Goal: Check status: Check status

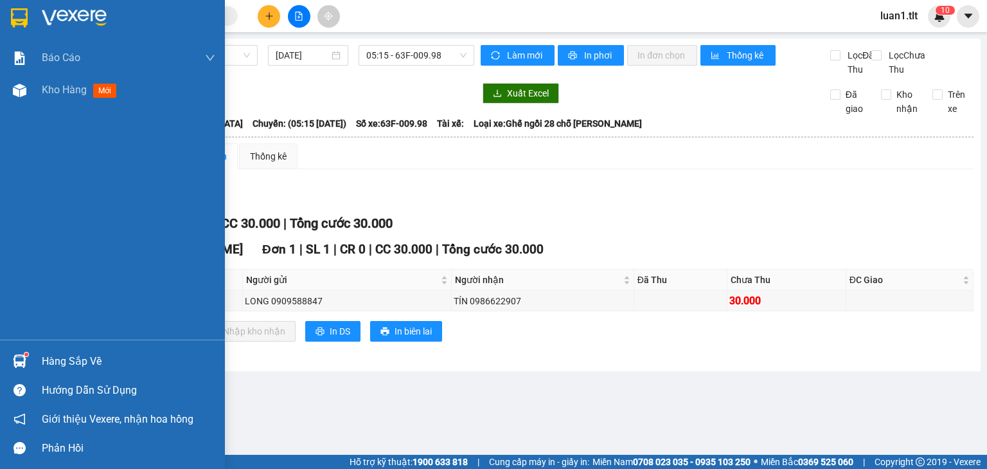
click at [24, 8] on img at bounding box center [19, 17] width 17 height 19
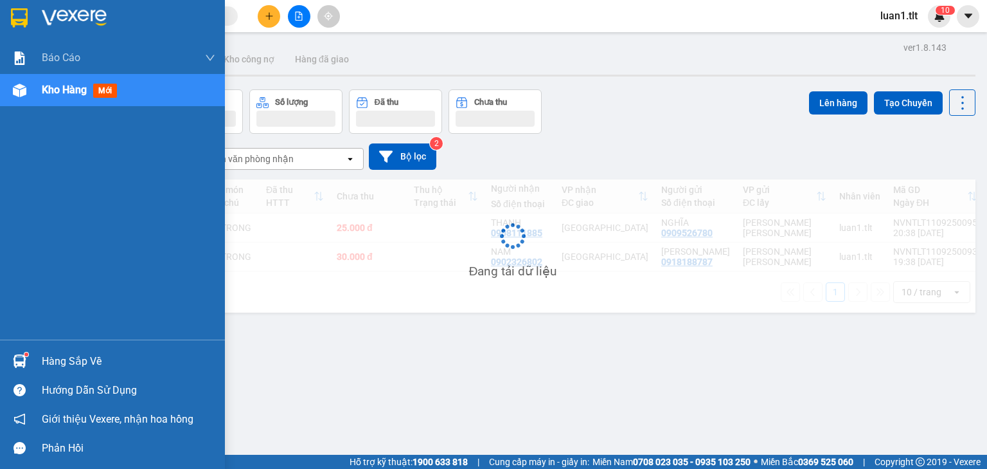
click at [37, 370] on div "Hàng sắp về" at bounding box center [112, 360] width 225 height 29
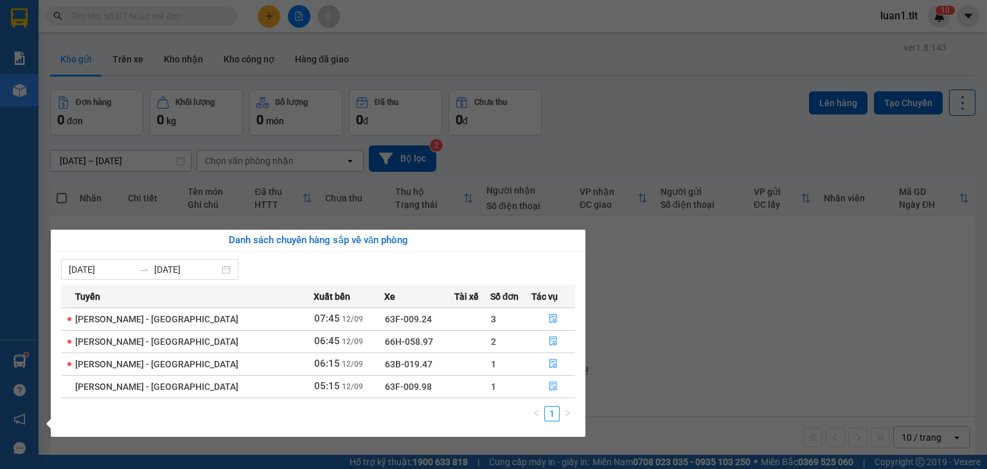
drag, startPoint x: 753, startPoint y: 343, endPoint x: 533, endPoint y: 230, distance: 247.8
click at [748, 345] on section "Kết quả tìm kiếm ( 0 ) Bộ lọc Ngày tạo đơn gần nhất No Data luan1.tlt 1 0 Báo c…" at bounding box center [493, 234] width 987 height 469
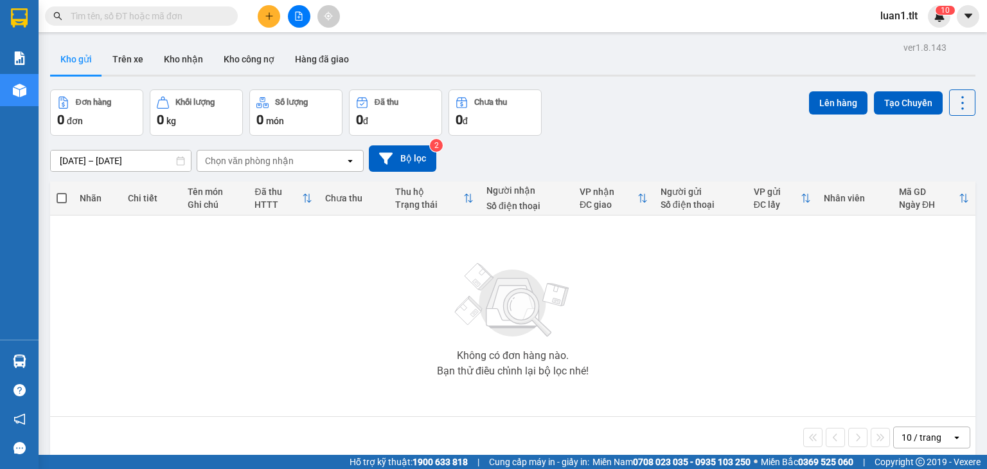
click at [98, 15] on input "text" at bounding box center [147, 16] width 152 height 14
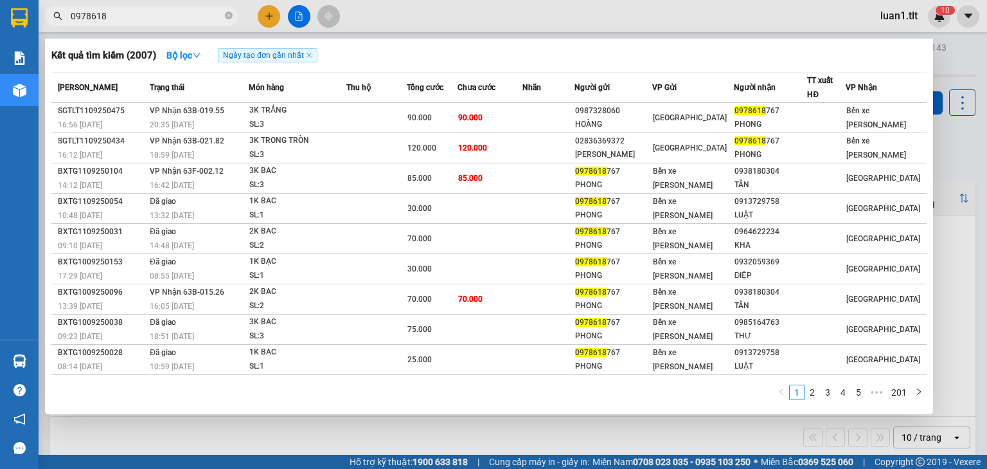
type input "0978618"
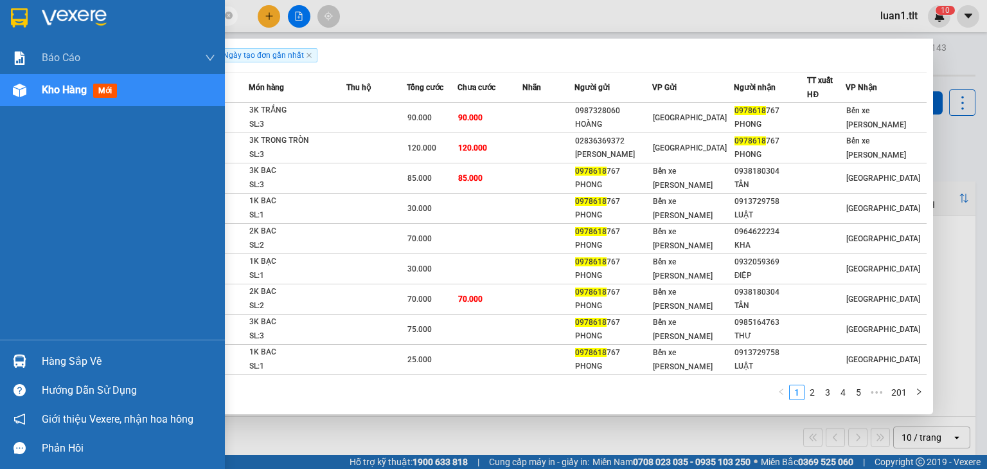
click at [29, 14] on div at bounding box center [19, 17] width 22 height 22
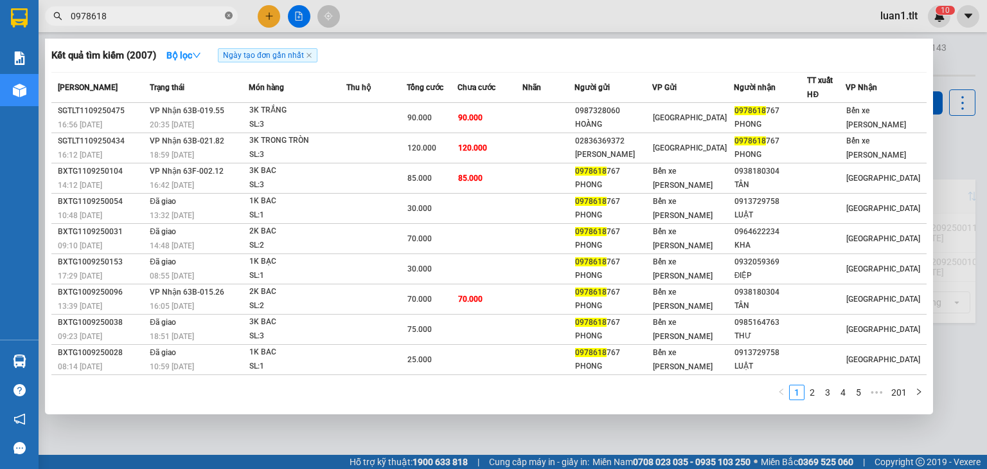
click at [226, 17] on icon "close-circle" at bounding box center [229, 16] width 8 height 8
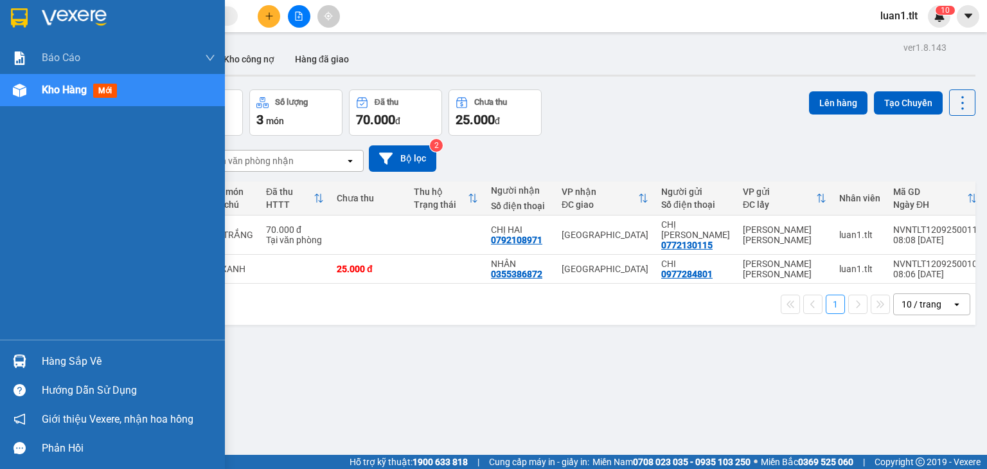
drag, startPoint x: 25, startPoint y: 10, endPoint x: 32, endPoint y: 0, distance: 12.0
click at [25, 8] on img at bounding box center [19, 17] width 17 height 19
click at [57, 358] on div "Hàng sắp về" at bounding box center [129, 361] width 174 height 19
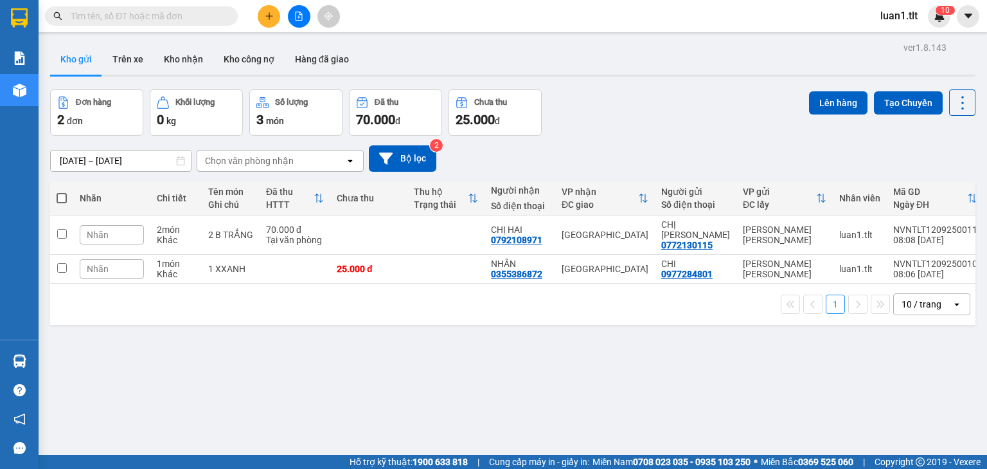
drag, startPoint x: 760, startPoint y: 368, endPoint x: 609, endPoint y: 323, distance: 157.0
click at [756, 368] on section "Kết quả tìm kiếm ( 2007 ) Bộ lọc Ngày tạo đơn gần nhất Mã ĐH Trạng thái Món hàn…" at bounding box center [493, 234] width 987 height 469
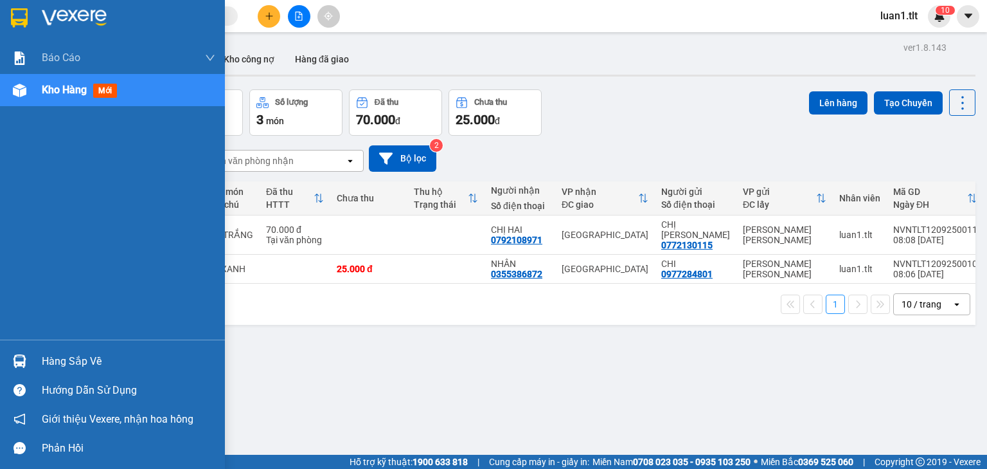
drag, startPoint x: 30, startPoint y: 18, endPoint x: 95, endPoint y: 217, distance: 209.8
click at [30, 19] on div at bounding box center [19, 17] width 22 height 22
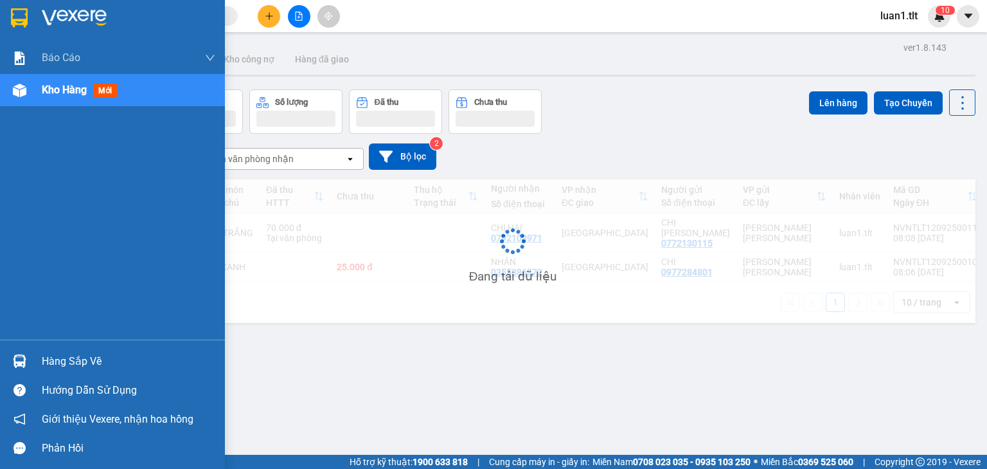
click at [28, 357] on div at bounding box center [19, 361] width 22 height 22
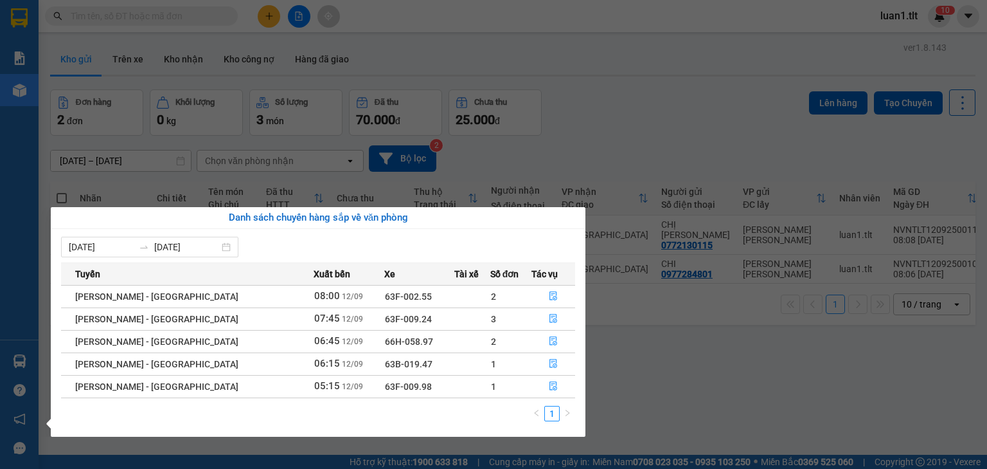
drag, startPoint x: 727, startPoint y: 379, endPoint x: 305, endPoint y: 134, distance: 487.7
click at [726, 380] on section "Kết quả tìm kiếm ( 2007 ) Bộ lọc Ngày tạo đơn gần nhất Mã ĐH Trạng thái Món hàn…" at bounding box center [493, 234] width 987 height 469
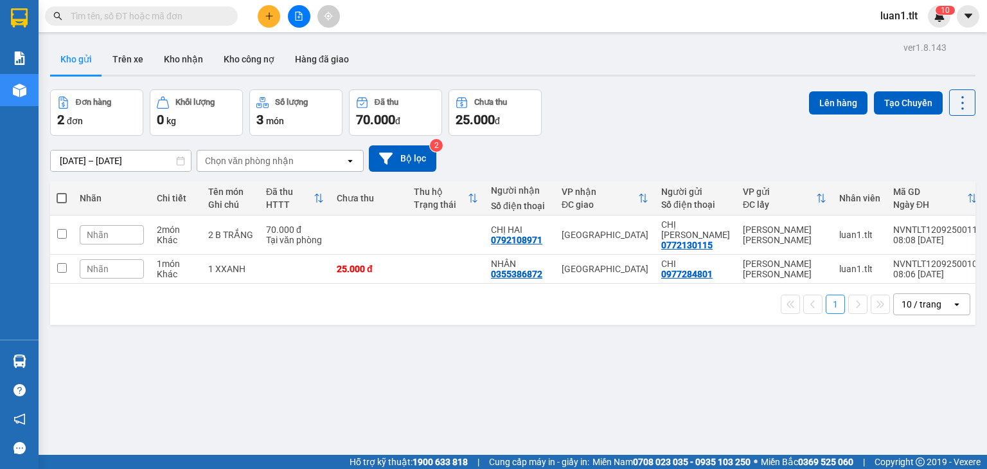
click at [109, 17] on input "text" at bounding box center [147, 16] width 152 height 14
click at [106, 26] on div "Kết quả tìm kiếm ( 2007 ) Bộ lọc Ngày tạo đơn gần nhất Mã ĐH Trạng thái Món hàn…" at bounding box center [125, 16] width 251 height 22
click at [109, 22] on input "text" at bounding box center [147, 16] width 152 height 14
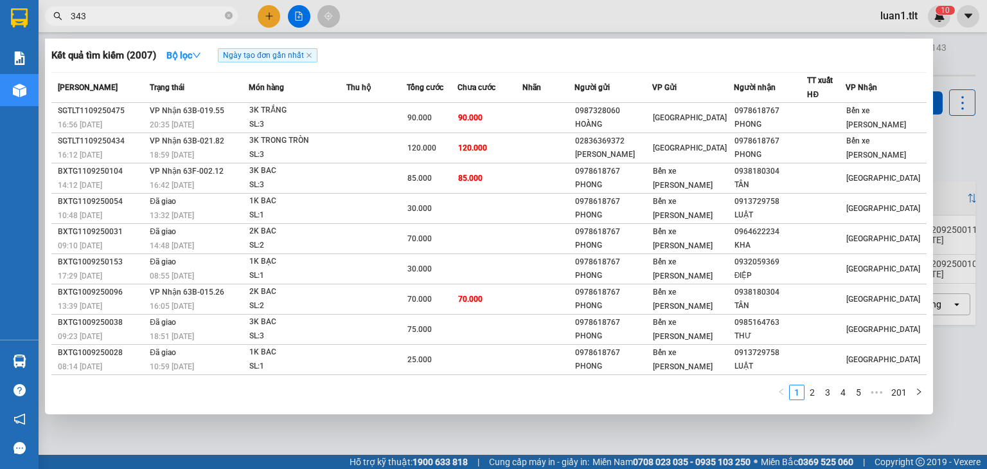
type input "3433"
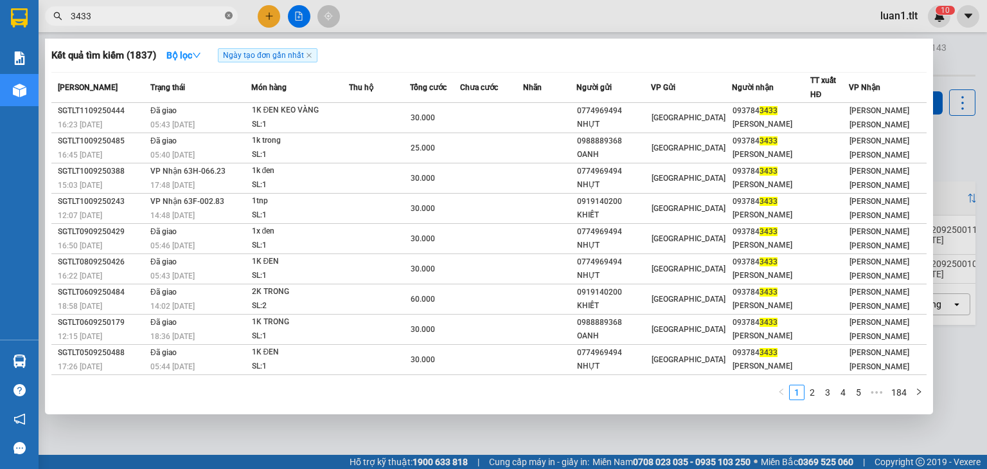
click at [229, 15] on icon "close-circle" at bounding box center [229, 16] width 8 height 8
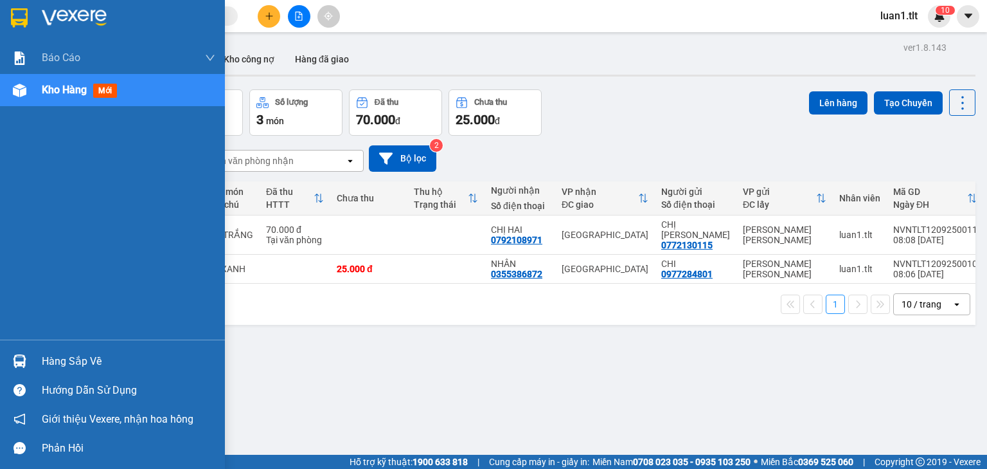
click at [28, 15] on div at bounding box center [112, 21] width 225 height 42
click at [27, 18] on img at bounding box center [19, 17] width 17 height 19
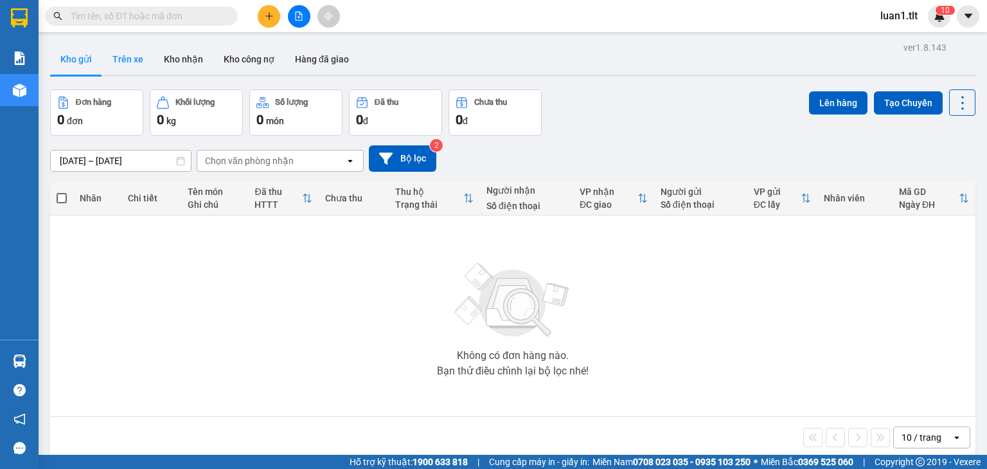
click at [136, 65] on button "Trên xe" at bounding box center [127, 59] width 51 height 31
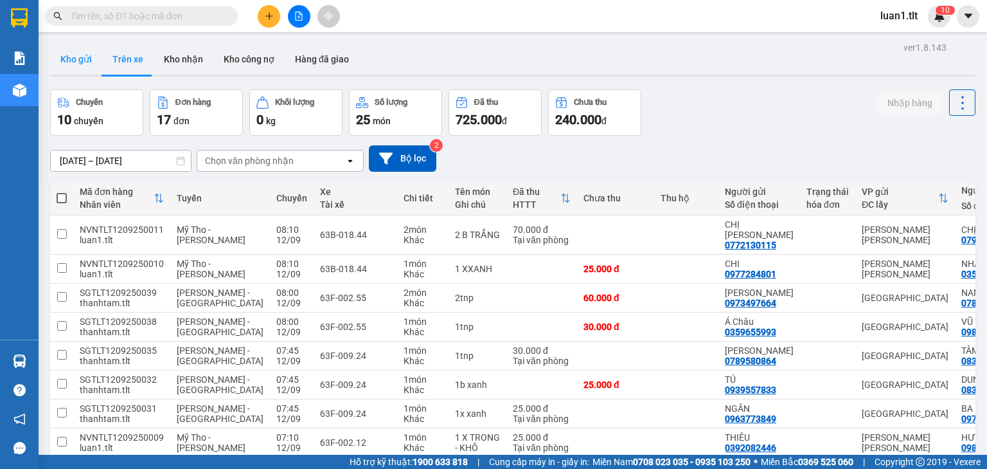
click at [78, 62] on button "Kho gửi" at bounding box center [76, 59] width 52 height 31
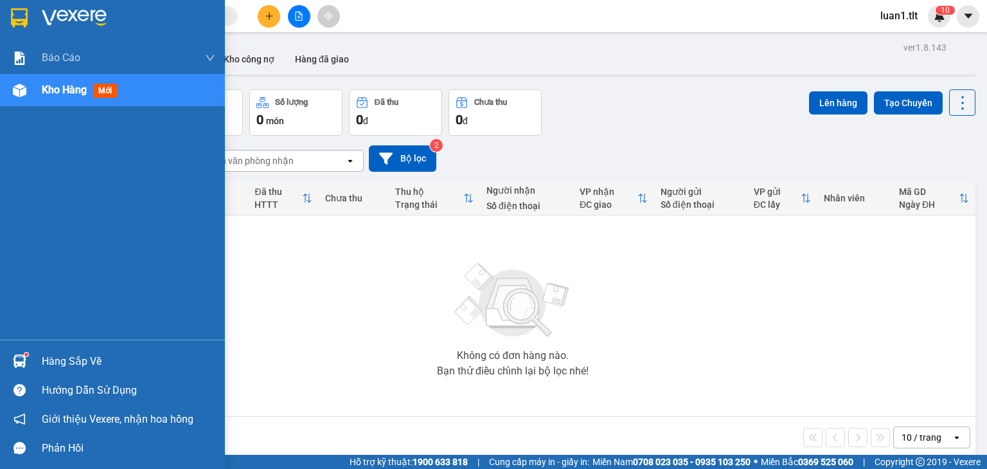
click at [62, 18] on img at bounding box center [74, 17] width 65 height 19
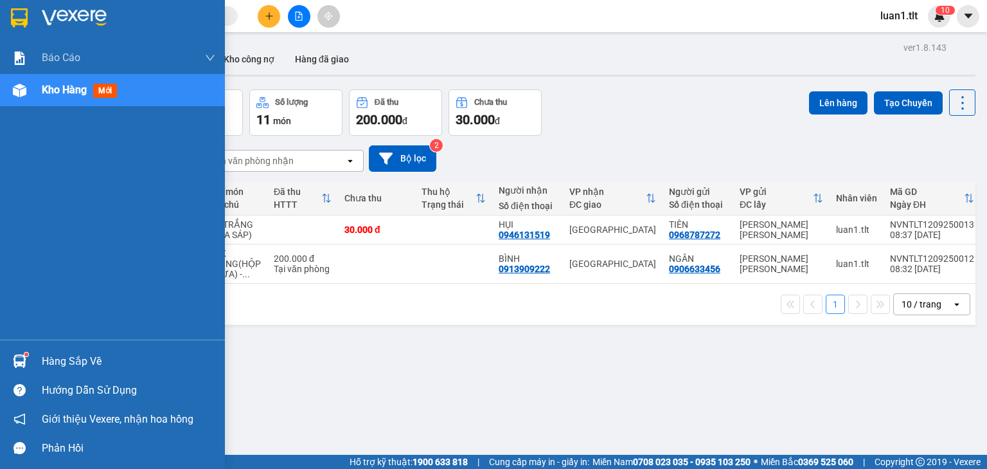
click at [24, 9] on img at bounding box center [19, 17] width 17 height 19
click at [46, 8] on div at bounding box center [112, 21] width 225 height 42
click at [10, 21] on div at bounding box center [19, 17] width 22 height 22
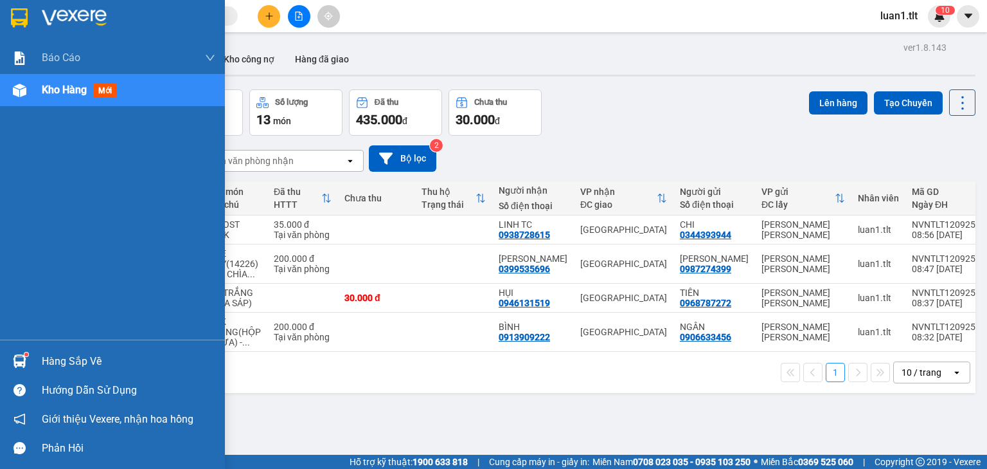
click at [39, 23] on div at bounding box center [112, 21] width 225 height 42
click at [17, 12] on img at bounding box center [19, 17] width 17 height 19
click at [32, 370] on div "Hàng sắp về" at bounding box center [112, 360] width 225 height 29
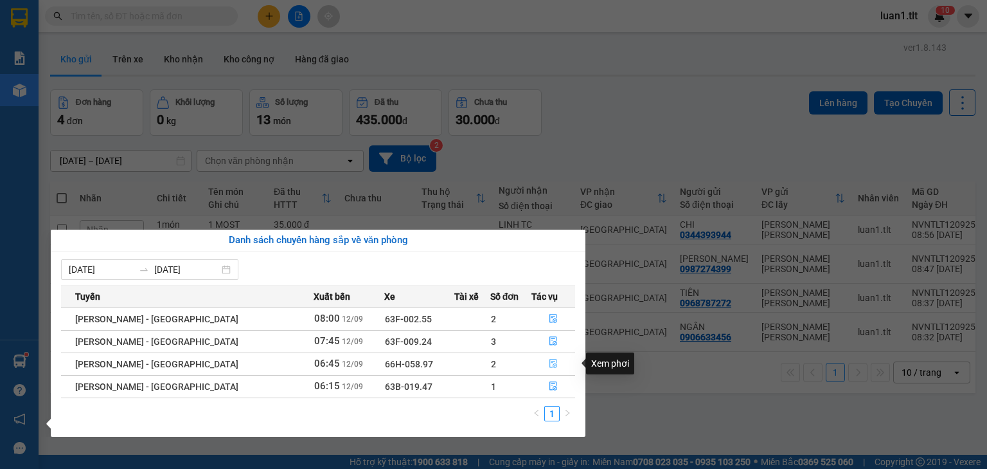
click at [552, 368] on icon "file-done" at bounding box center [553, 363] width 9 height 9
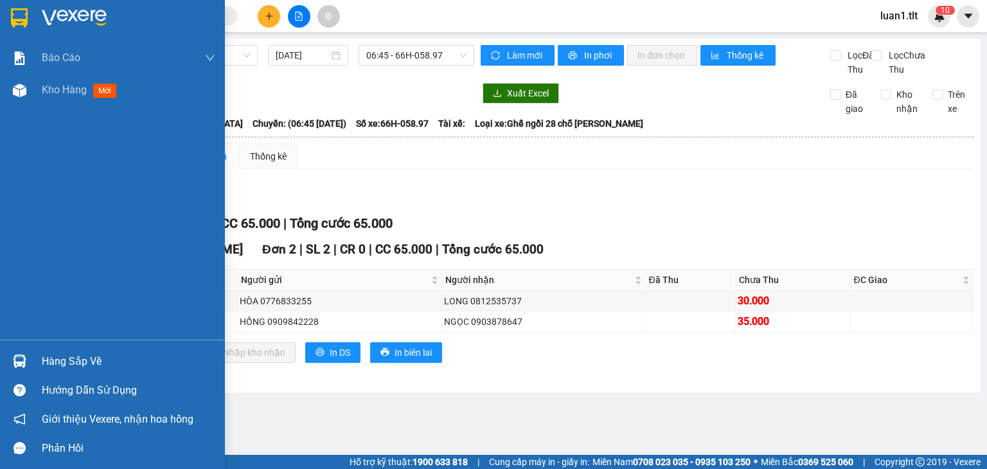
click at [34, 22] on div at bounding box center [112, 21] width 225 height 42
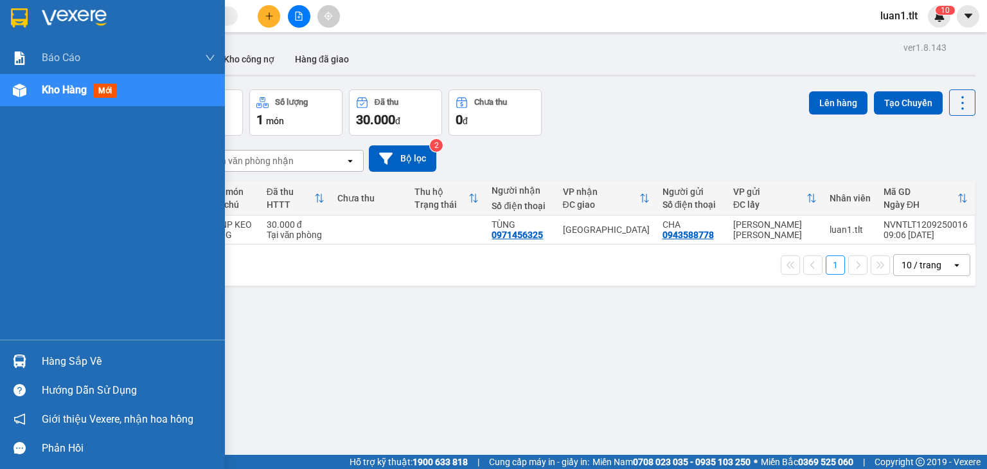
click at [17, 15] on img at bounding box center [19, 17] width 17 height 19
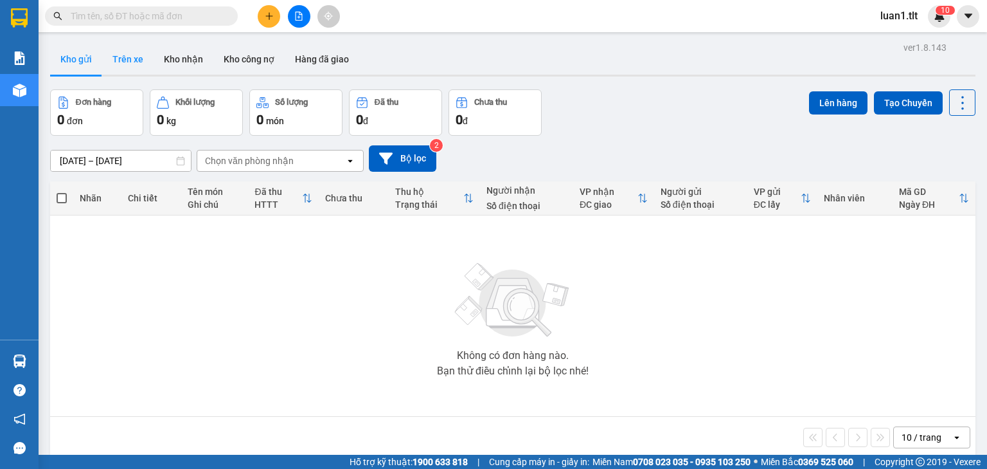
click at [118, 59] on button "Trên xe" at bounding box center [127, 59] width 51 height 31
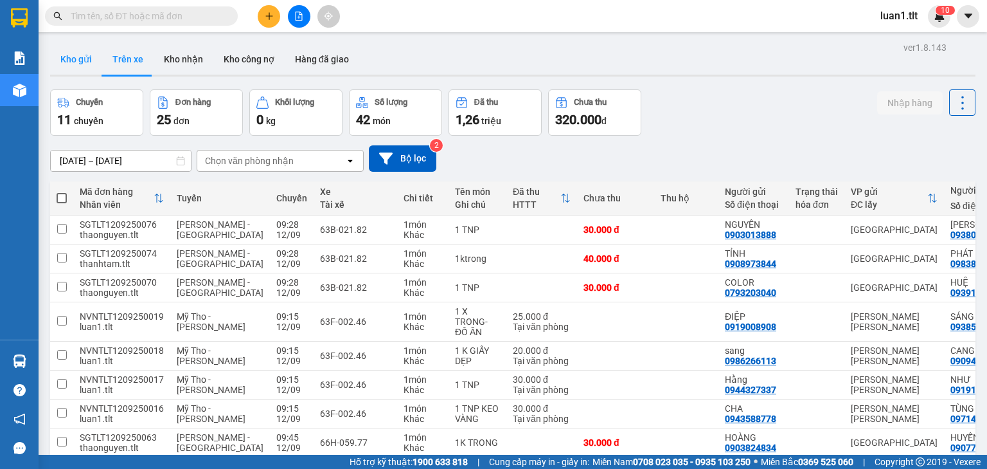
click at [67, 64] on button "Kho gửi" at bounding box center [76, 59] width 52 height 31
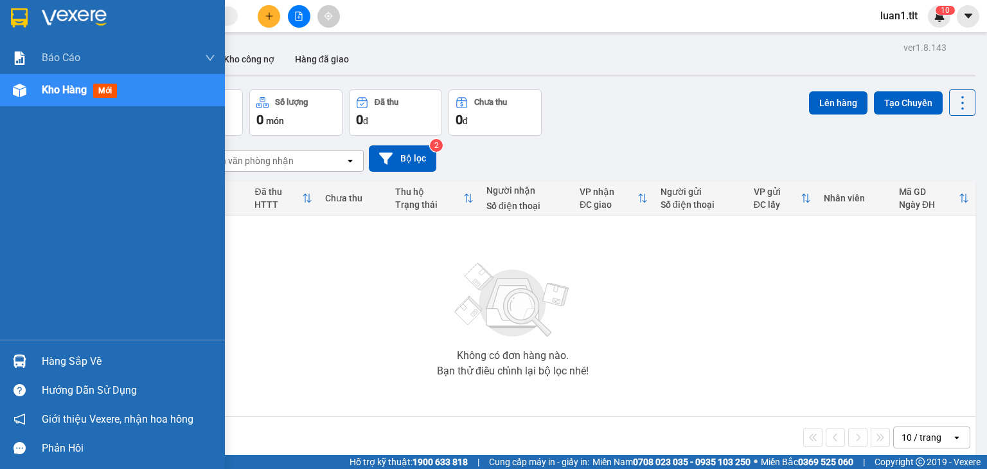
click at [31, 5] on div at bounding box center [112, 21] width 225 height 42
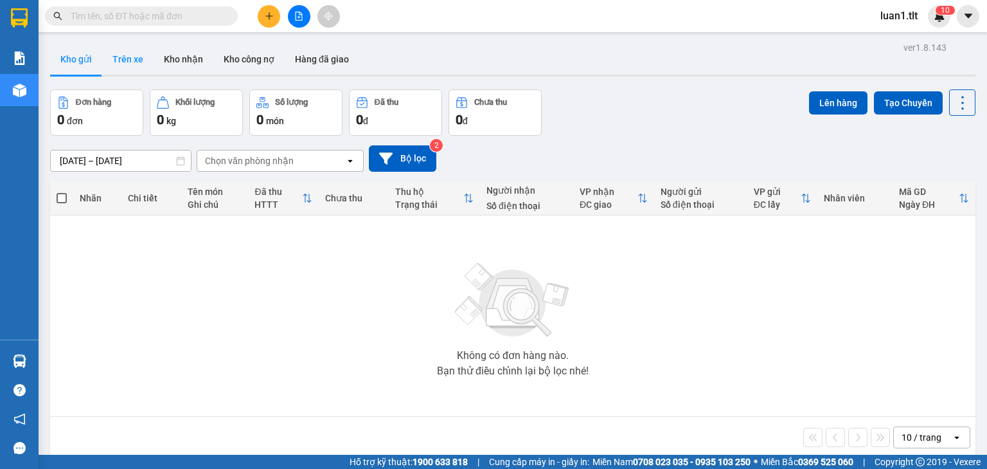
drag, startPoint x: 130, startPoint y: 57, endPoint x: 112, endPoint y: 63, distance: 18.3
click at [129, 57] on button "Trên xe" at bounding box center [127, 59] width 51 height 31
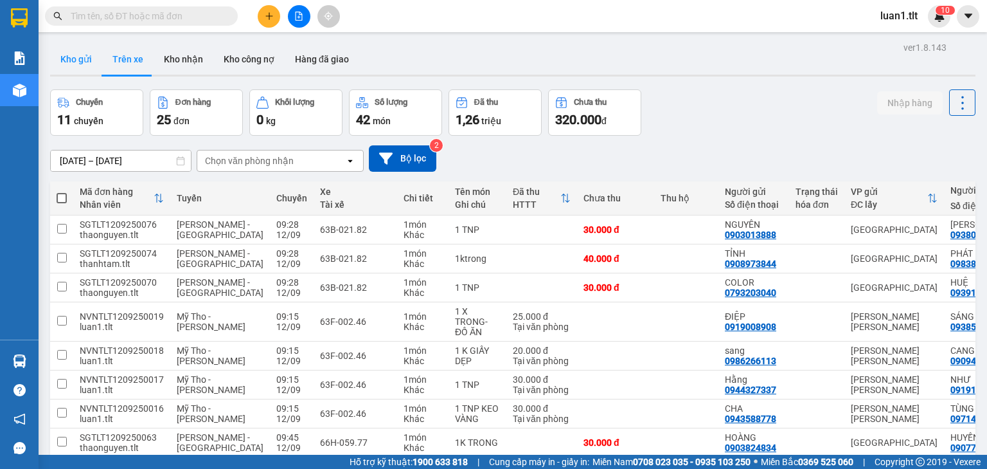
click at [96, 64] on button "Kho gửi" at bounding box center [76, 59] width 52 height 31
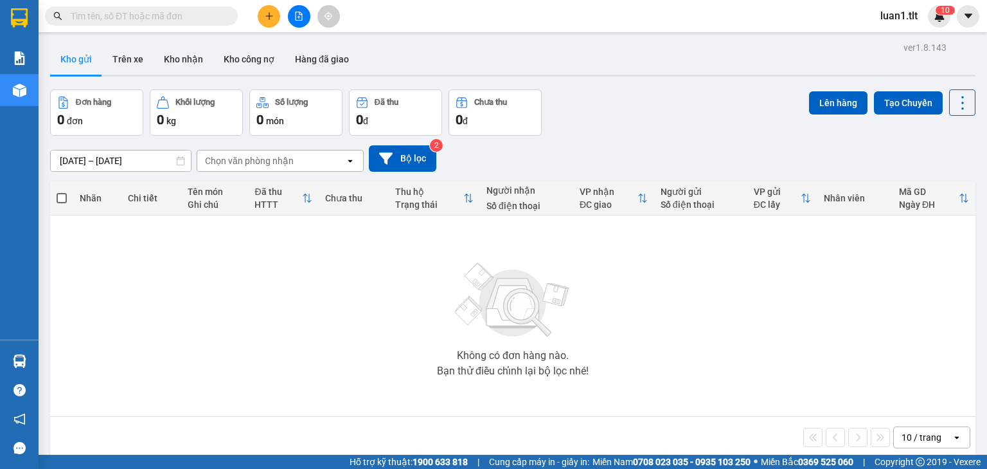
click at [43, 23] on div at bounding box center [125, 15] width 251 height 19
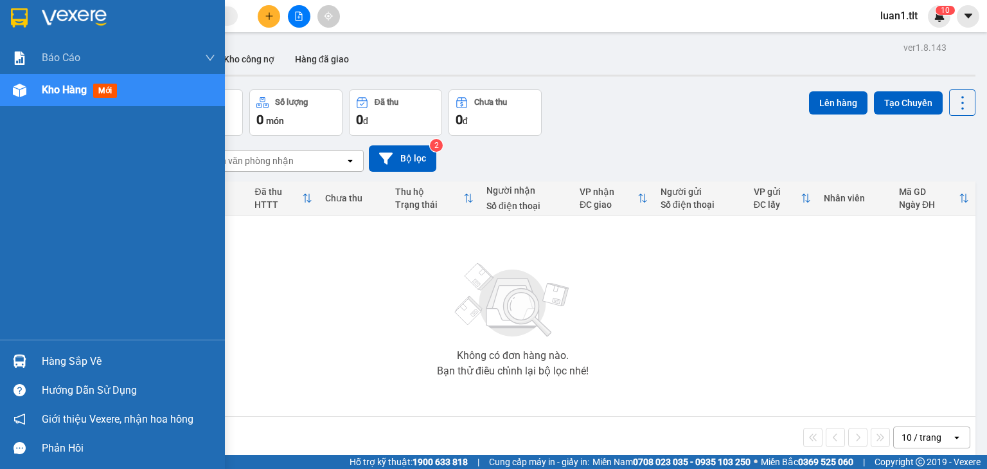
click at [19, 15] on img at bounding box center [19, 17] width 17 height 19
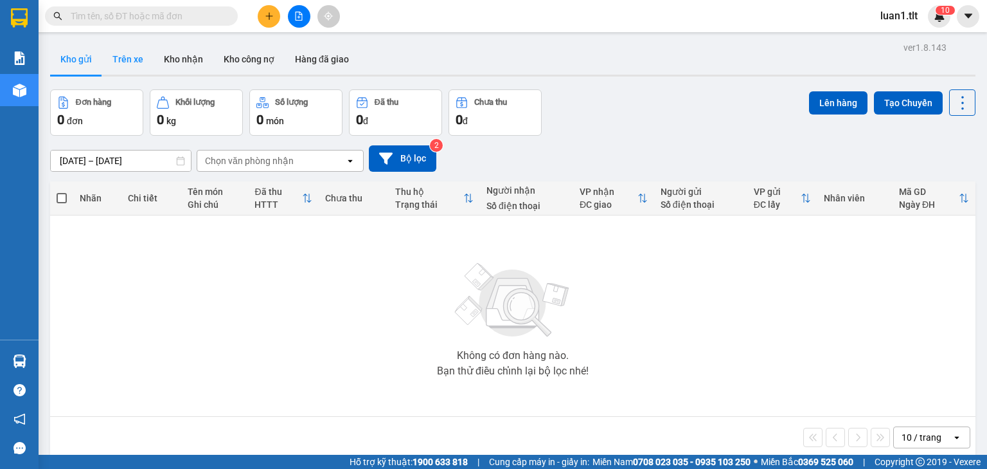
click at [120, 54] on button "Trên xe" at bounding box center [127, 59] width 51 height 31
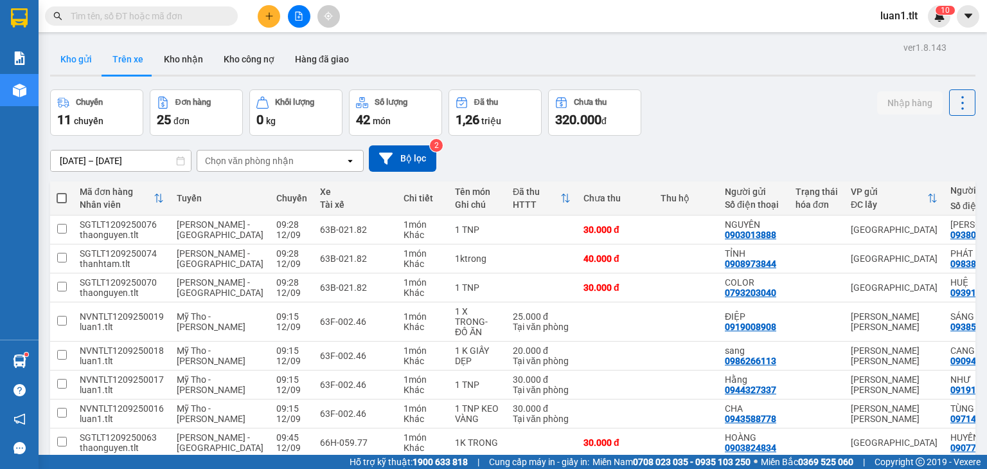
click at [69, 65] on button "Kho gửi" at bounding box center [76, 59] width 52 height 31
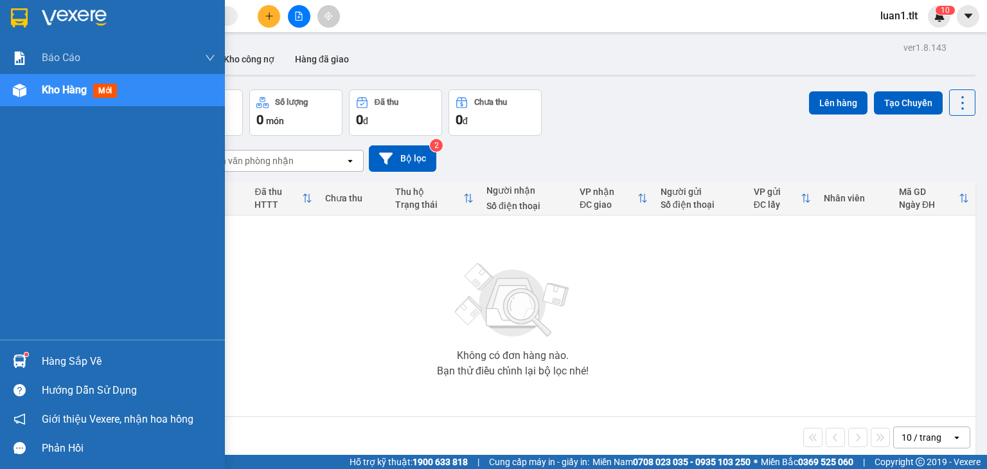
click at [3, 13] on div at bounding box center [112, 21] width 225 height 42
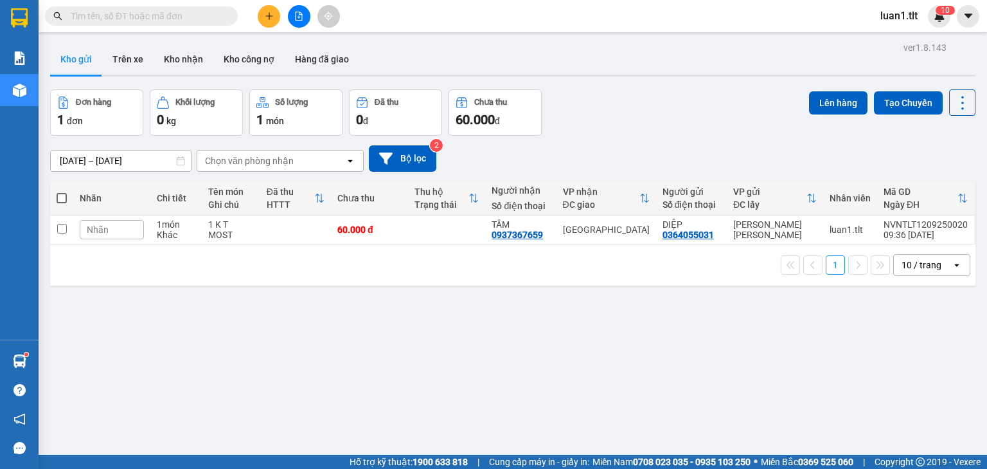
click at [180, 13] on input "text" at bounding box center [147, 16] width 152 height 14
click at [159, 21] on input "text" at bounding box center [147, 16] width 152 height 14
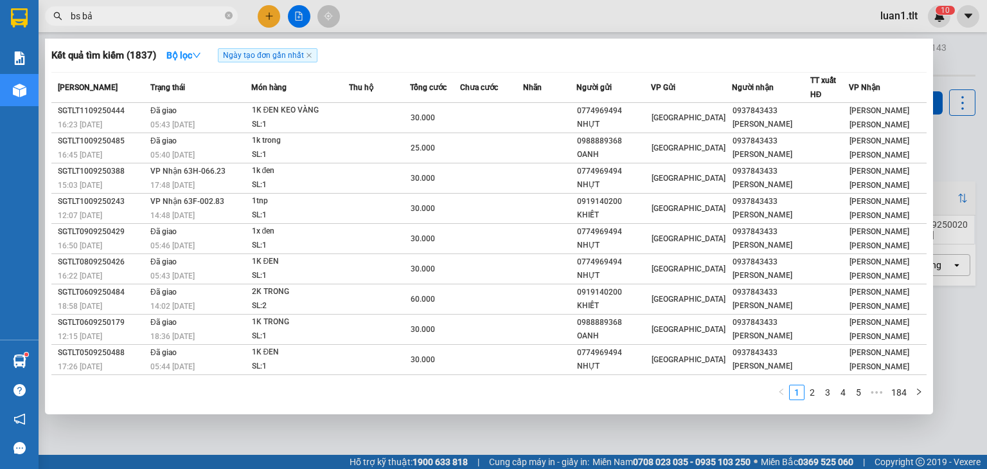
type input "bs bảo"
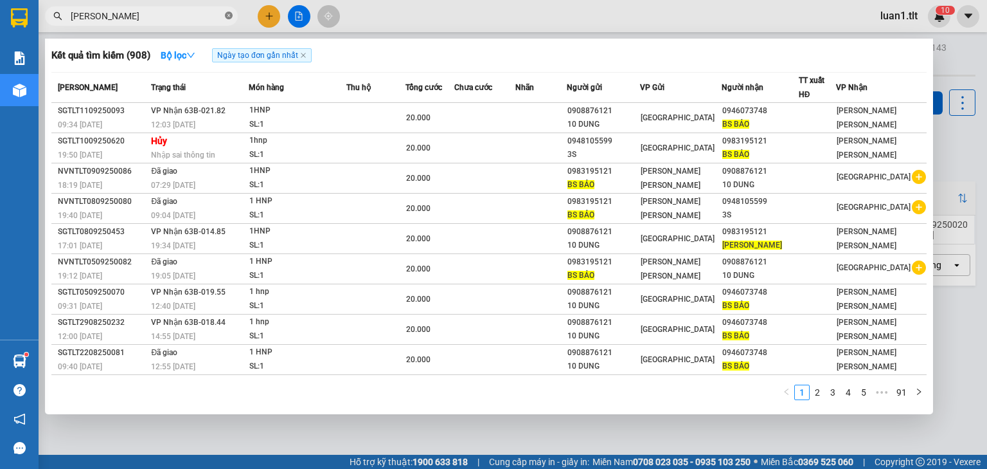
click at [231, 13] on icon "close-circle" at bounding box center [229, 16] width 8 height 8
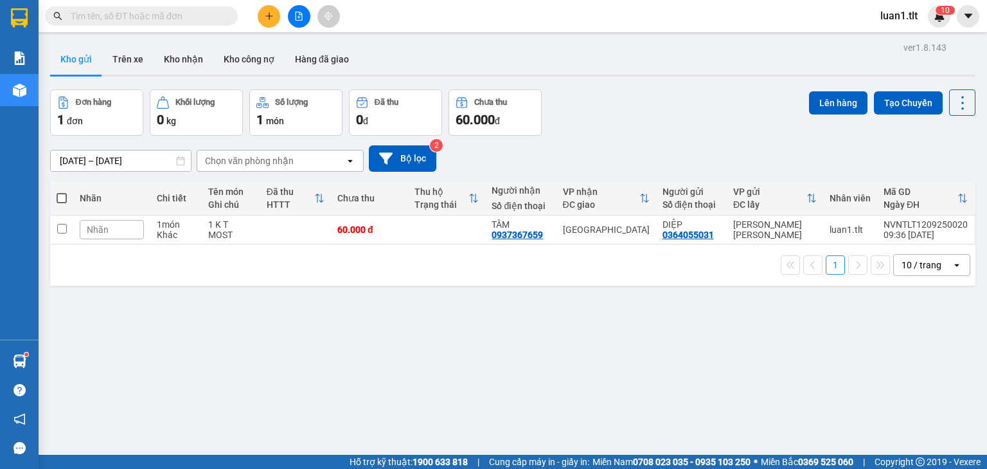
click at [168, 24] on span at bounding box center [141, 15] width 193 height 19
click at [149, 16] on input "text" at bounding box center [147, 16] width 152 height 14
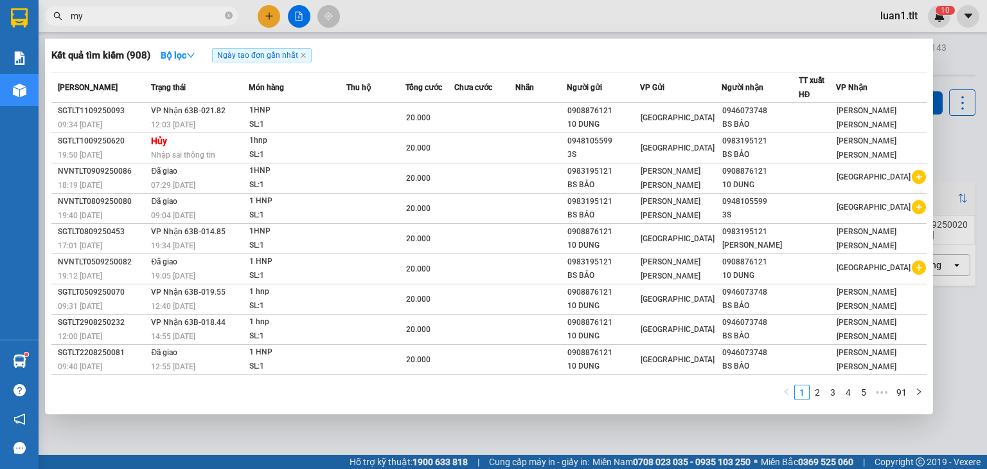
type input "m"
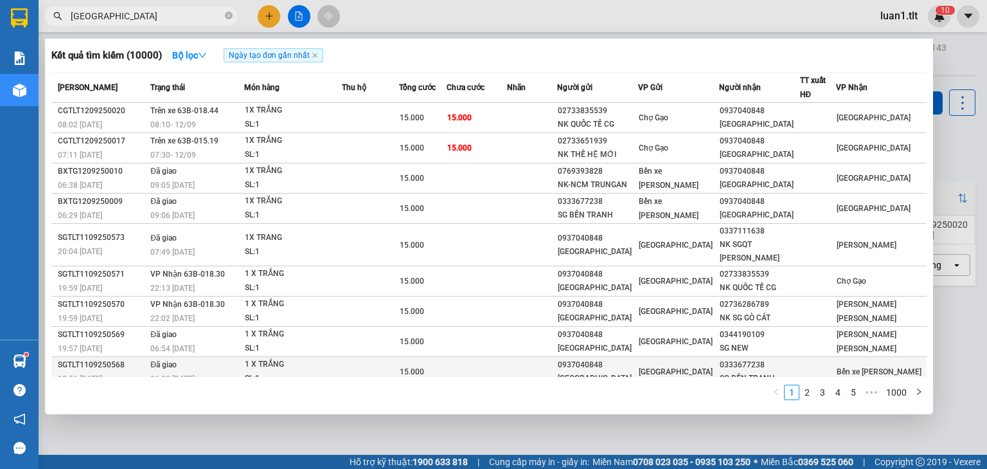
scroll to position [24, 0]
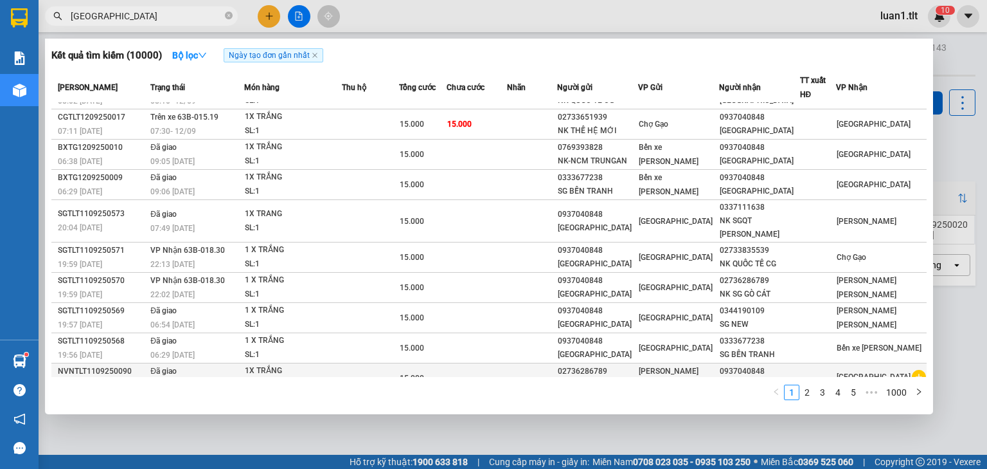
type input "nhật mỹ"
click at [913, 370] on icon "plus-circle" at bounding box center [919, 377] width 14 height 14
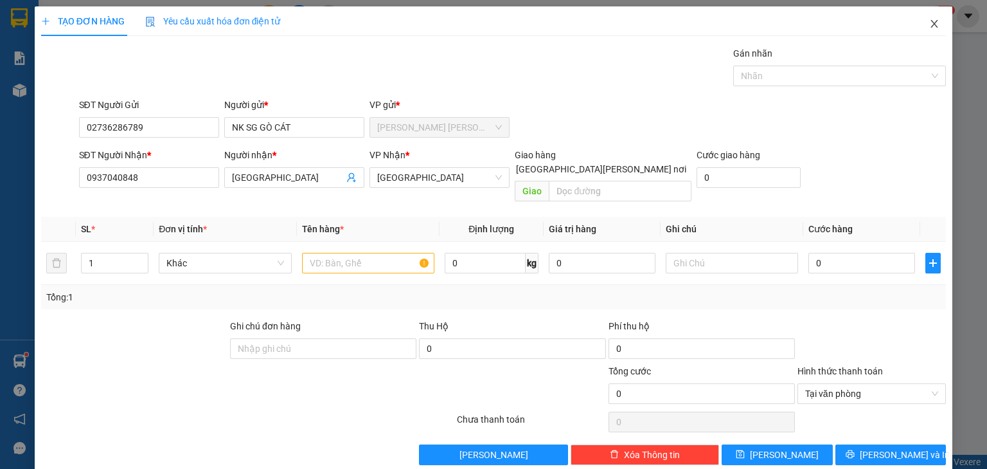
click at [930, 27] on icon "close" at bounding box center [935, 24] width 10 height 10
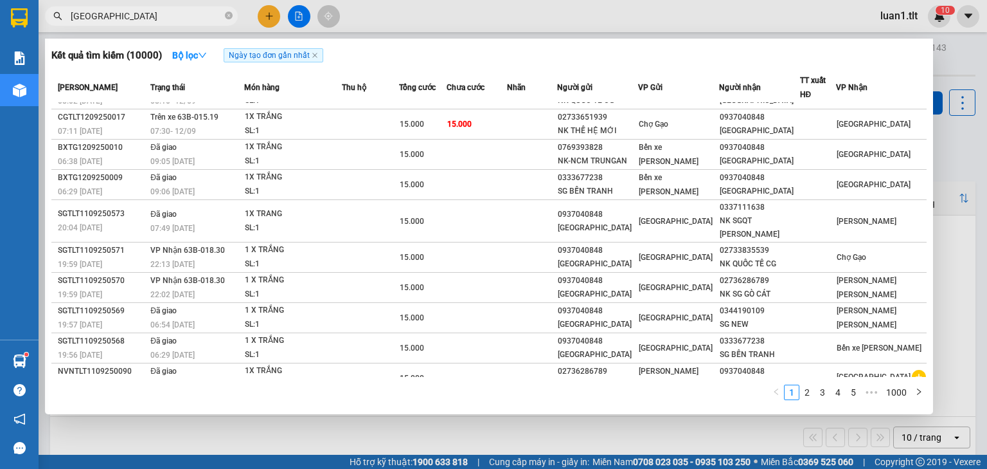
click at [267, 20] on div at bounding box center [493, 234] width 987 height 469
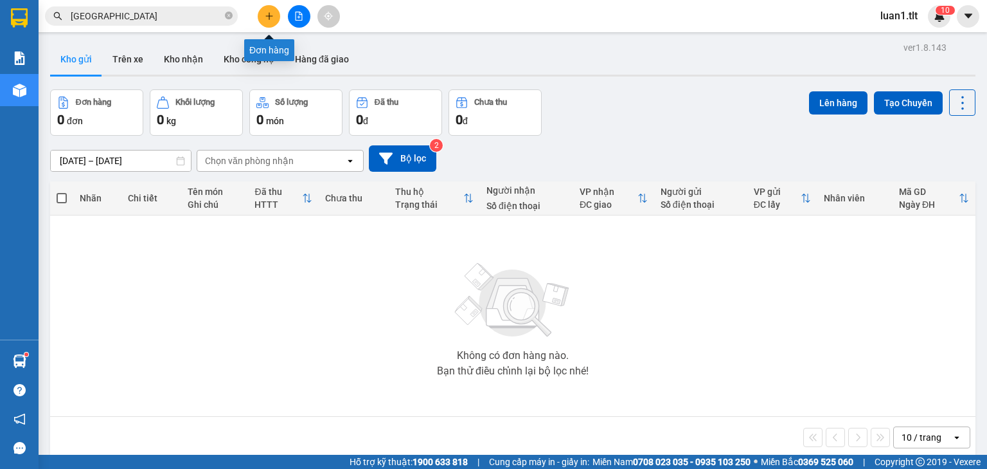
click at [267, 20] on icon "plus" at bounding box center [269, 16] width 9 height 9
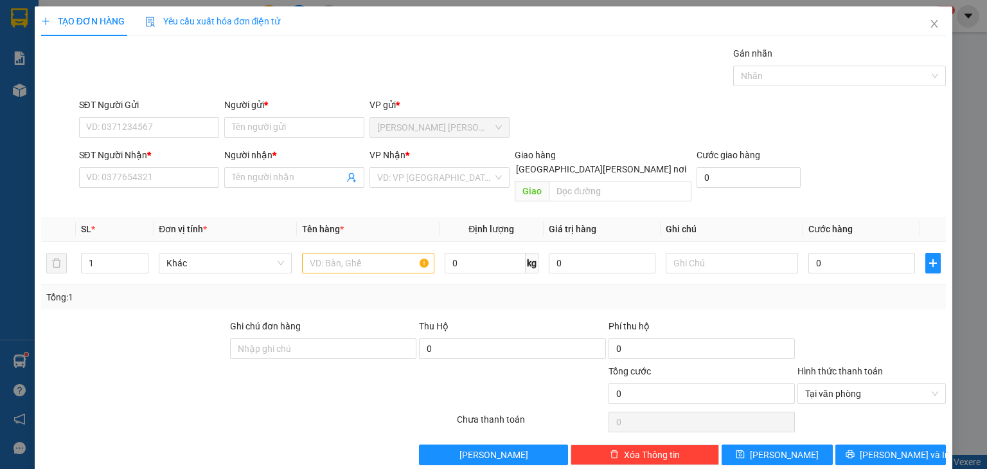
click at [207, 23] on span "Yêu cầu xuất hóa đơn điện tử" at bounding box center [213, 21] width 136 height 10
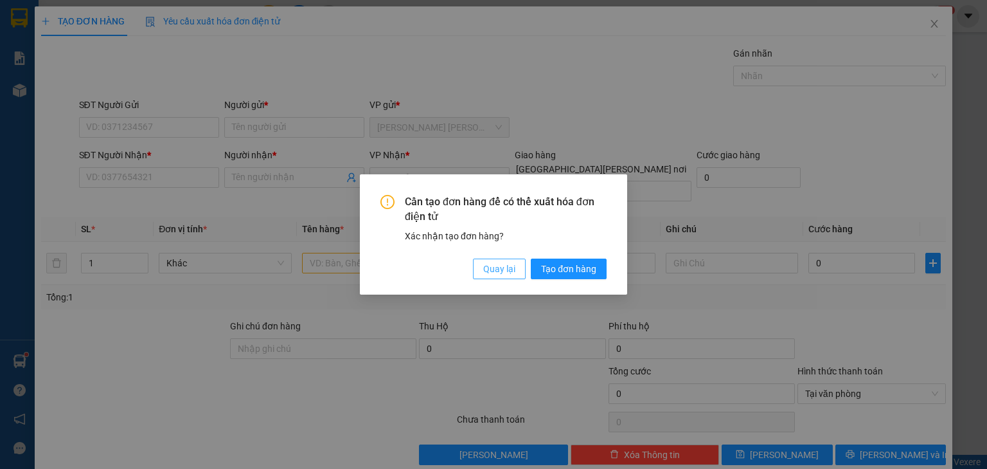
click at [481, 270] on button "Quay lại" at bounding box center [499, 268] width 53 height 21
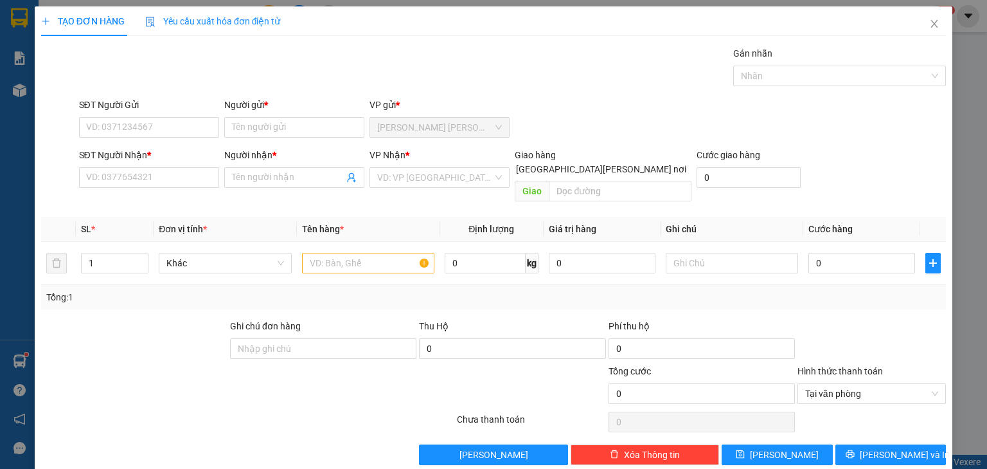
click at [782, 64] on div "Gán nhãn" at bounding box center [839, 55] width 213 height 19
click at [774, 76] on div at bounding box center [833, 75] width 193 height 15
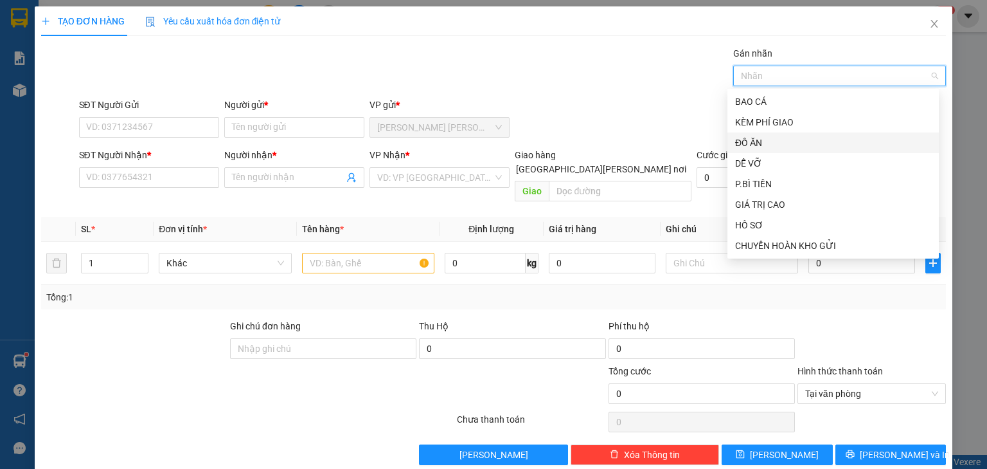
scroll to position [6, 0]
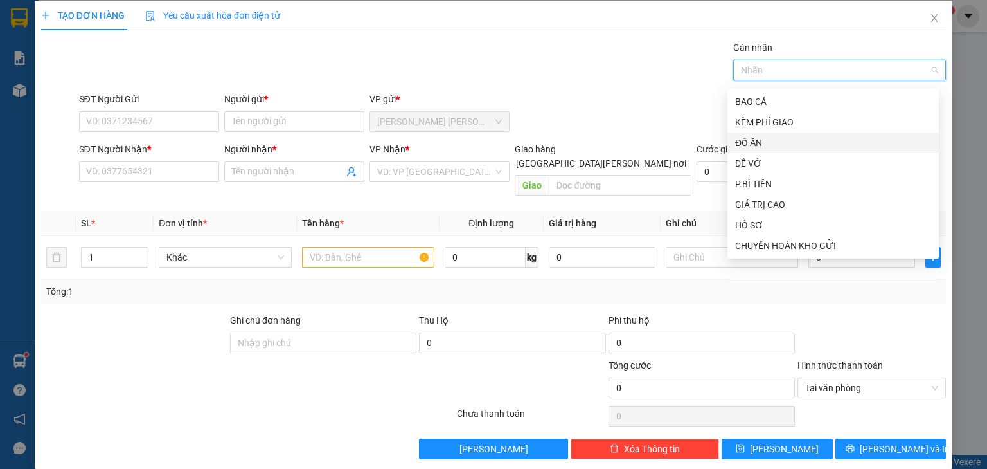
click at [454, 41] on div "Gán nhãn Nhãn" at bounding box center [512, 62] width 873 height 45
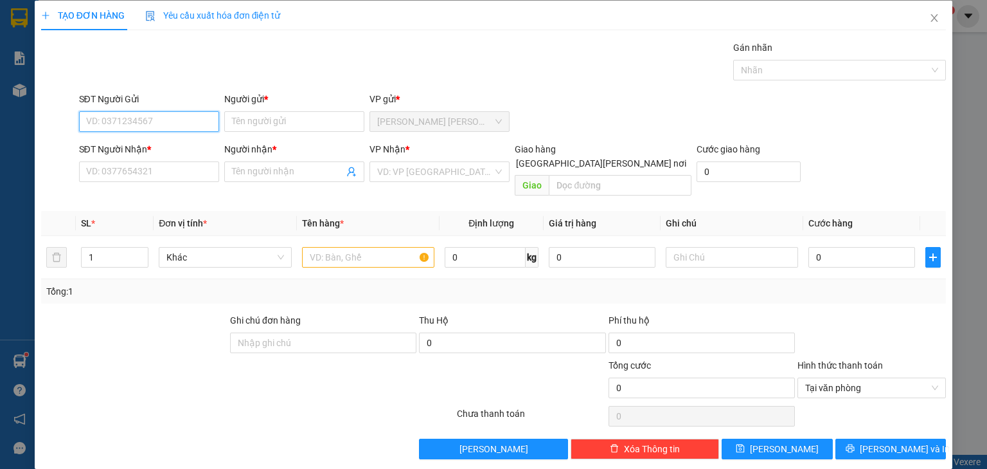
click at [109, 115] on input "SĐT Người Gửi" at bounding box center [149, 121] width 140 height 21
type input "0"
click at [154, 148] on div "0937843433 - KIM PHỤNG" at bounding box center [149, 146] width 127 height 14
type input "0937843433"
type input "KIM PHỤNG"
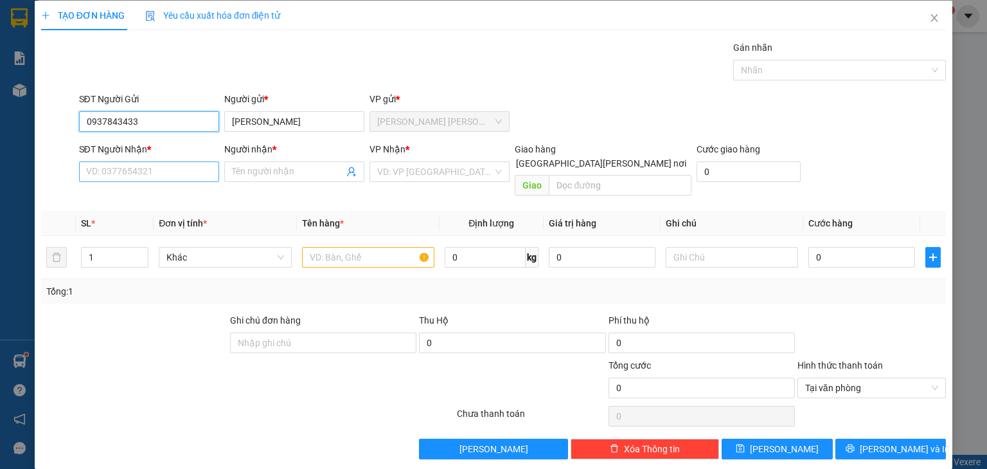
type input "0937843433"
click at [138, 174] on input "SĐT Người Nhận *" at bounding box center [149, 171] width 140 height 21
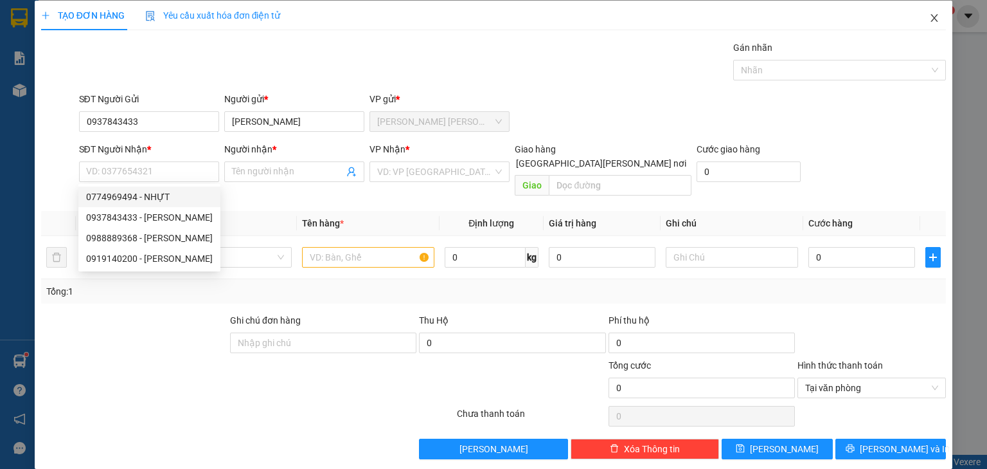
click at [931, 18] on icon "close" at bounding box center [935, 18] width 10 height 10
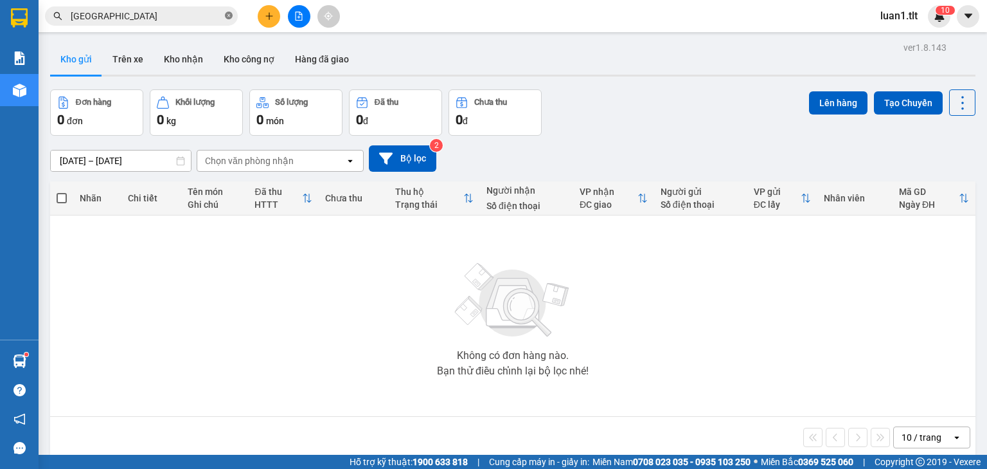
click at [232, 18] on icon "close-circle" at bounding box center [229, 16] width 8 height 8
click at [179, 22] on input "text" at bounding box center [147, 16] width 152 height 14
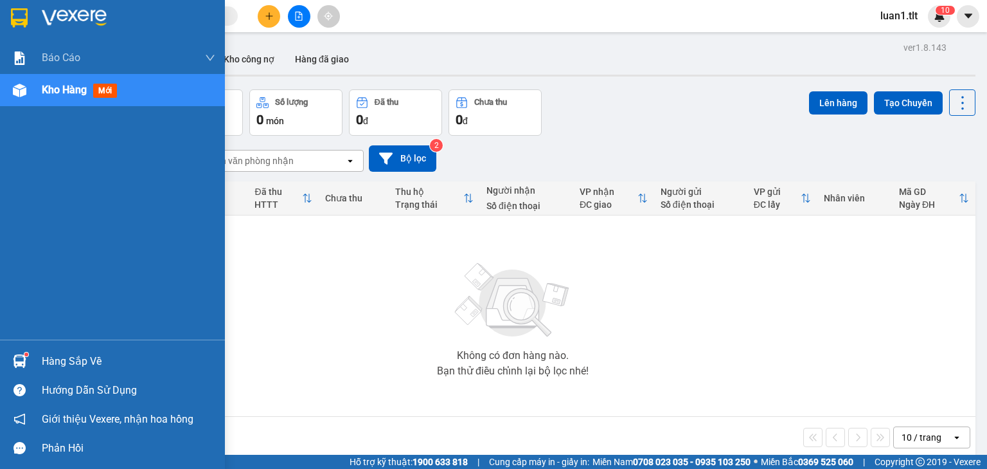
click at [20, 6] on div at bounding box center [19, 17] width 22 height 22
click at [28, 363] on div at bounding box center [19, 361] width 22 height 22
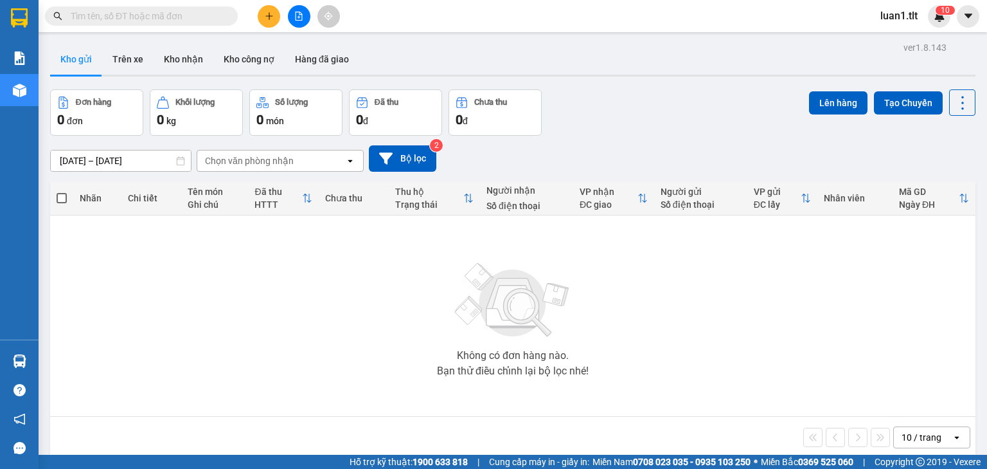
click at [613, 382] on section "Kết quả tìm kiếm ( 10000 ) Bộ lọc Ngày tạo đơn gần nhất Mã ĐH Trạng thái Món hà…" at bounding box center [493, 234] width 987 height 469
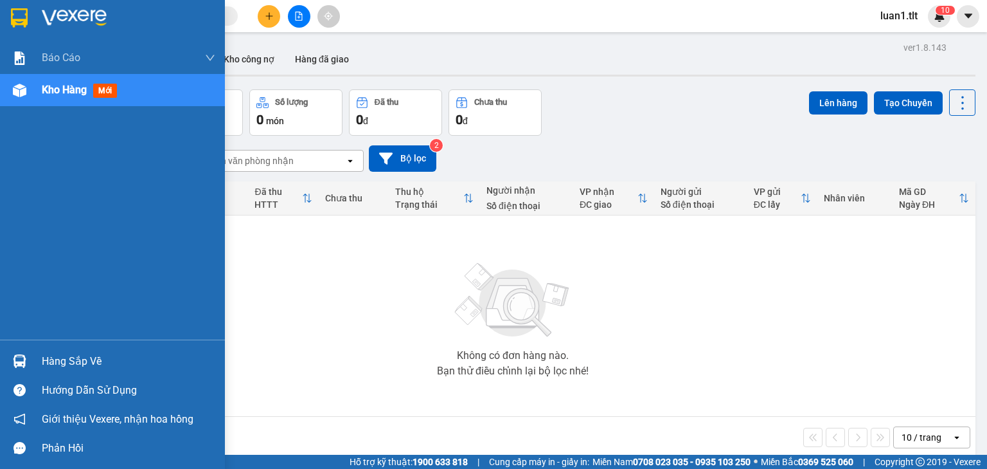
click at [31, 361] on div "Hàng sắp về" at bounding box center [112, 360] width 225 height 29
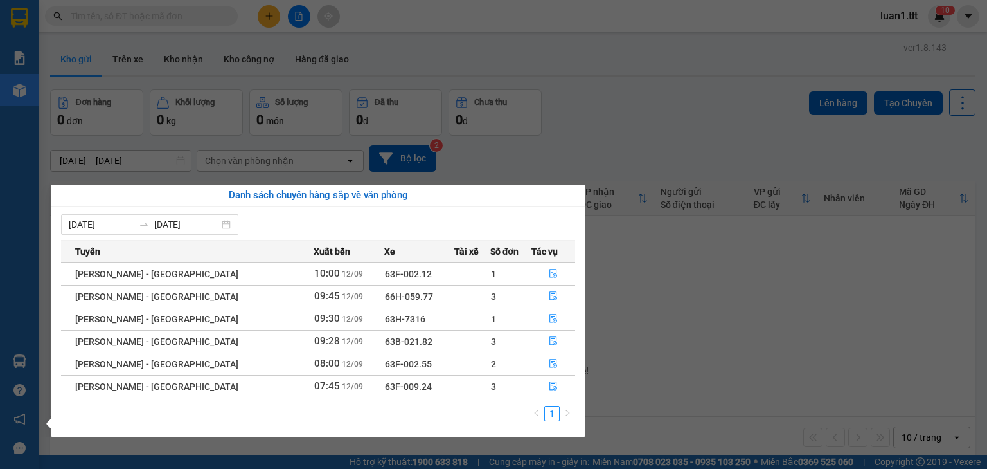
click at [627, 366] on section "Kết quả tìm kiếm ( 10000 ) Bộ lọc Ngày tạo đơn gần nhất Mã ĐH Trạng thái Món hà…" at bounding box center [493, 234] width 987 height 469
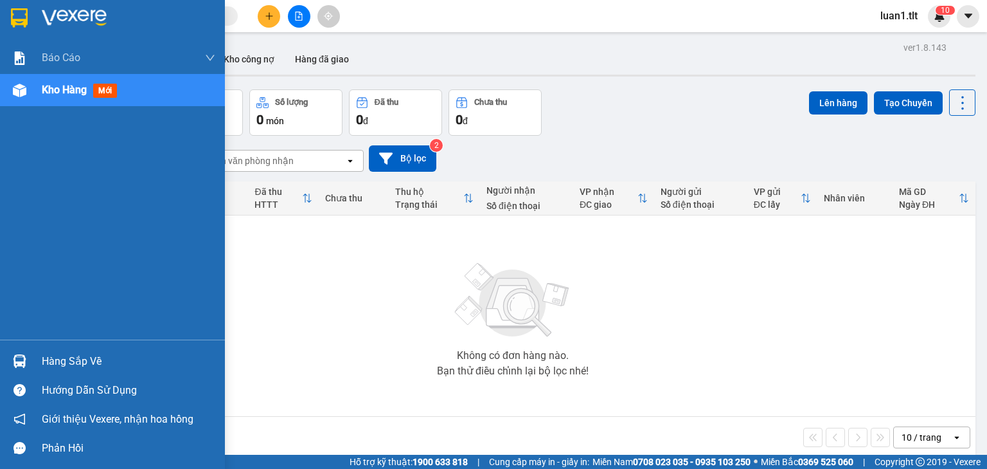
click at [28, 15] on div at bounding box center [19, 17] width 22 height 22
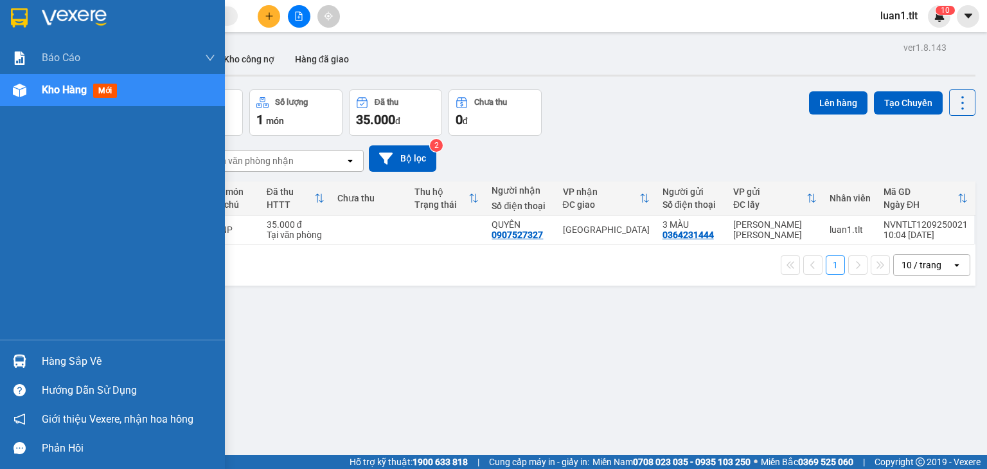
drag, startPoint x: 46, startPoint y: 4, endPoint x: 161, endPoint y: 95, distance: 146.0
click at [46, 5] on div at bounding box center [112, 21] width 225 height 42
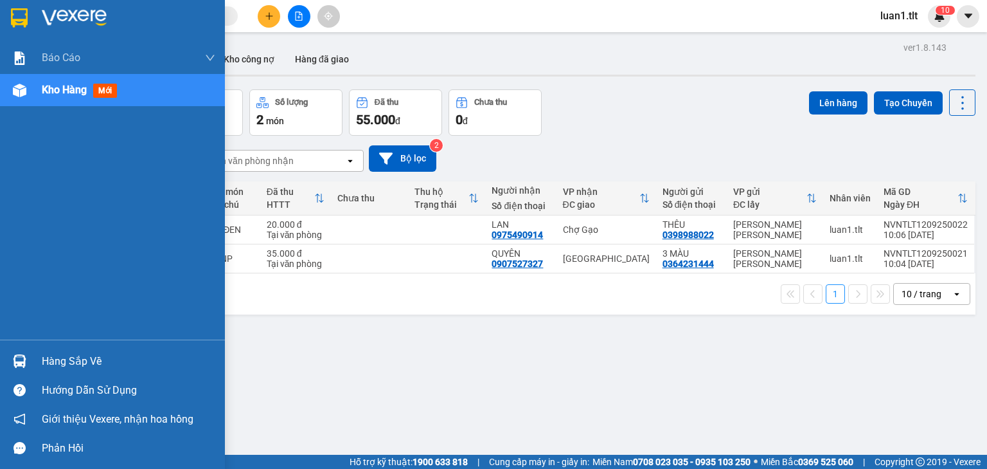
drag, startPoint x: 32, startPoint y: 25, endPoint x: 224, endPoint y: 152, distance: 230.0
click at [32, 26] on div at bounding box center [112, 21] width 225 height 42
click at [35, 18] on div at bounding box center [112, 21] width 225 height 42
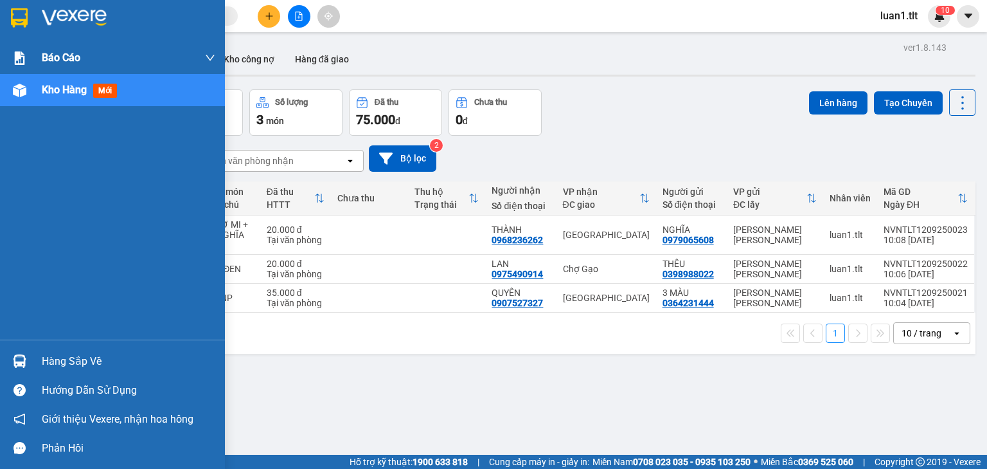
drag, startPoint x: 24, startPoint y: 8, endPoint x: 65, endPoint y: 42, distance: 53.4
click at [24, 8] on img at bounding box center [19, 17] width 17 height 19
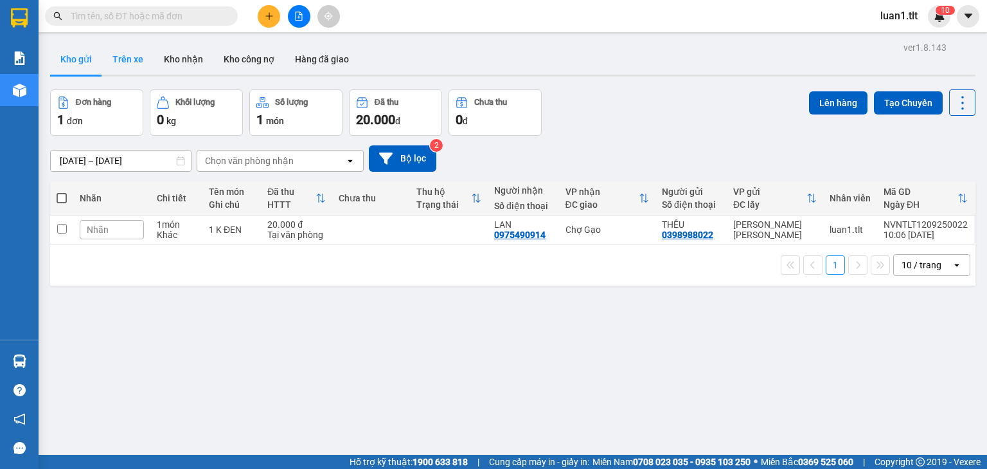
click at [120, 54] on button "Trên xe" at bounding box center [127, 59] width 51 height 31
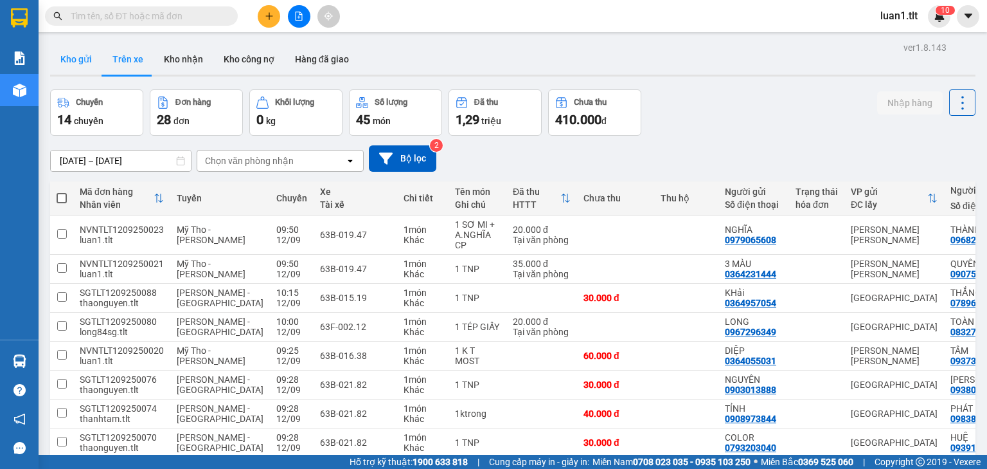
drag, startPoint x: 78, startPoint y: 67, endPoint x: 64, endPoint y: 66, distance: 14.3
click at [78, 68] on button "Kho gửi" at bounding box center [76, 59] width 52 height 31
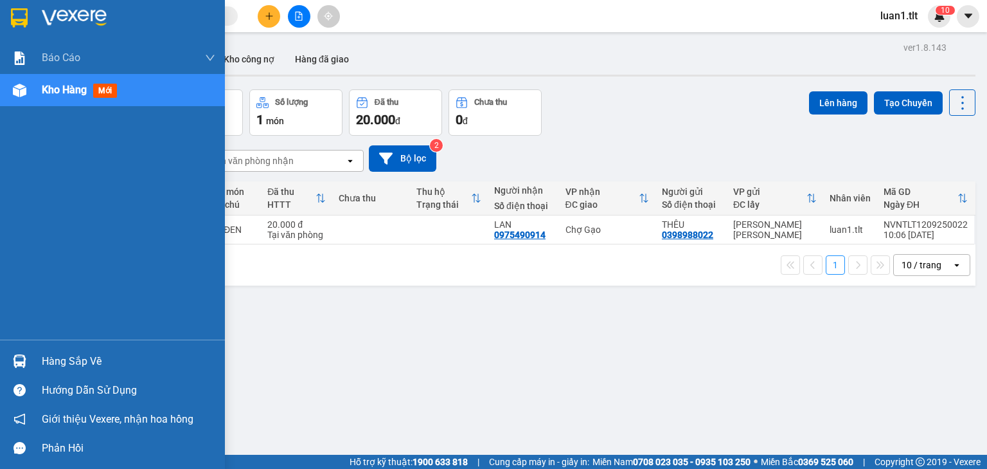
click at [23, 20] on img at bounding box center [19, 17] width 17 height 19
click at [18, 5] on div at bounding box center [112, 21] width 225 height 42
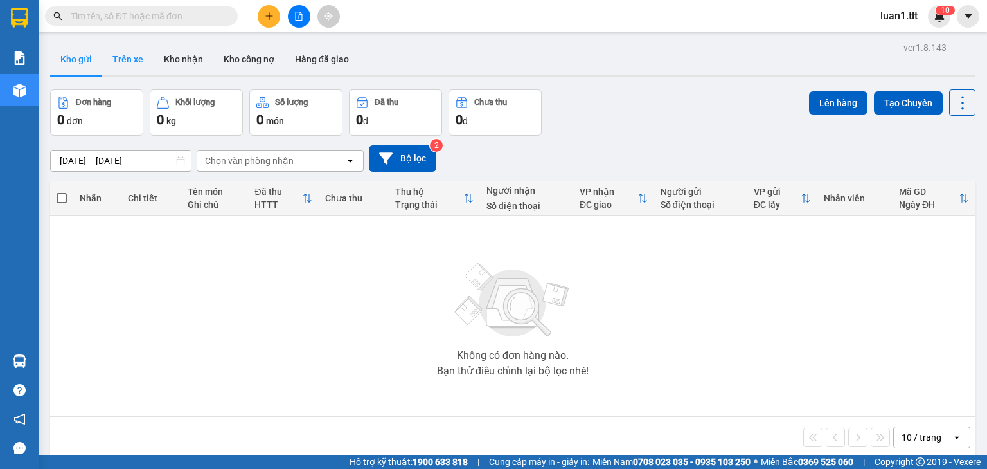
drag, startPoint x: 134, startPoint y: 69, endPoint x: 123, endPoint y: 73, distance: 11.8
click at [131, 69] on button "Trên xe" at bounding box center [127, 59] width 51 height 31
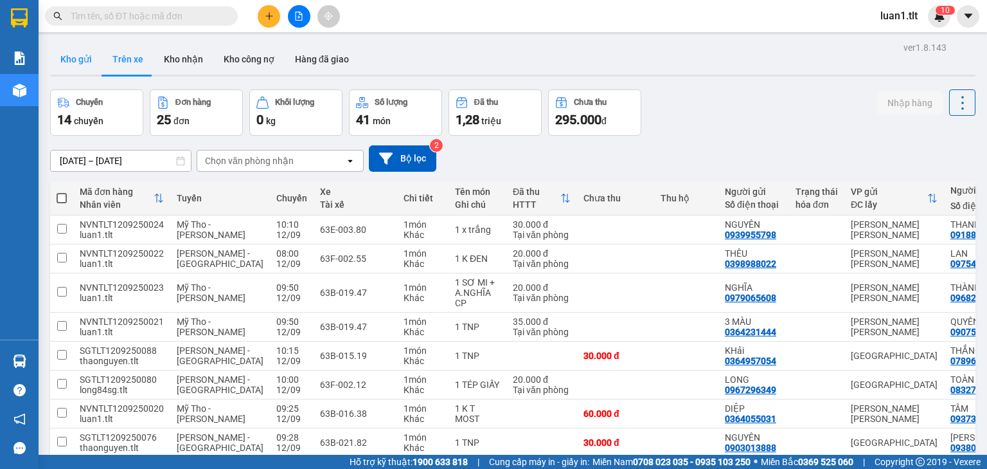
click at [90, 59] on button "Kho gửi" at bounding box center [76, 59] width 52 height 31
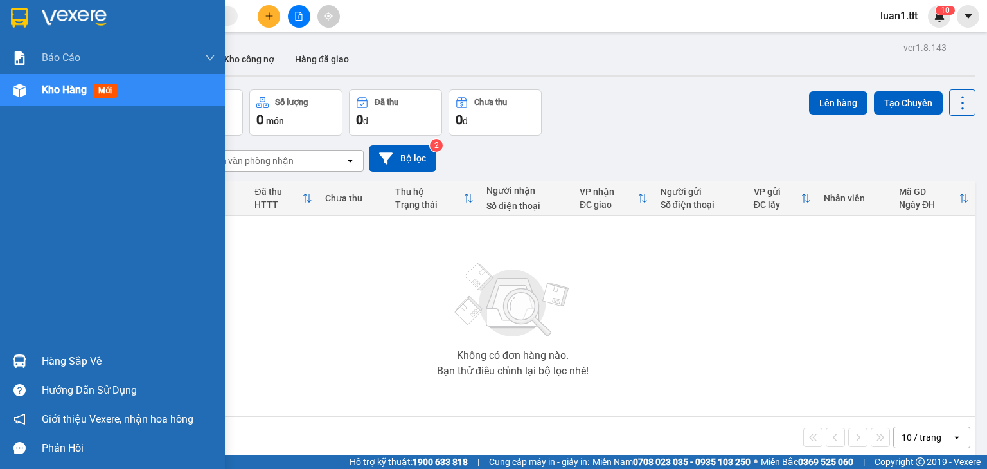
drag, startPoint x: 1, startPoint y: 20, endPoint x: 195, endPoint y: 69, distance: 200.3
click at [2, 20] on div at bounding box center [112, 21] width 225 height 42
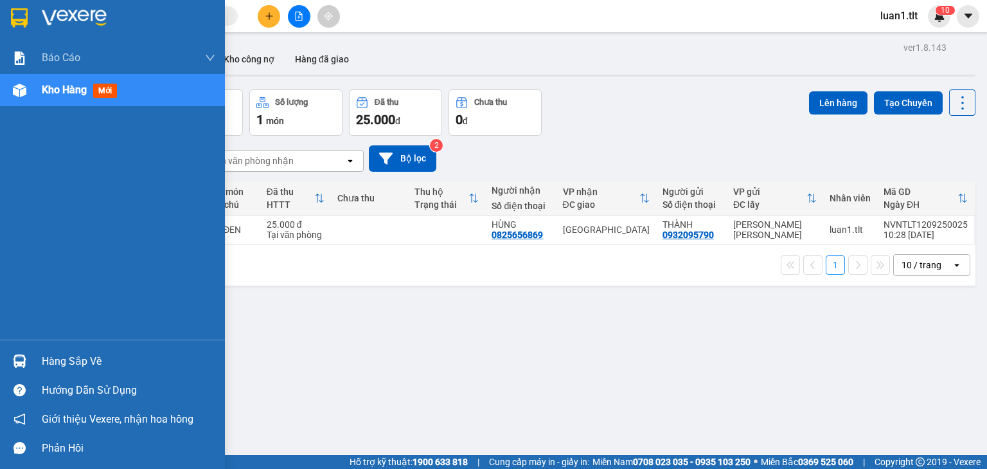
click at [33, 15] on div at bounding box center [112, 21] width 225 height 42
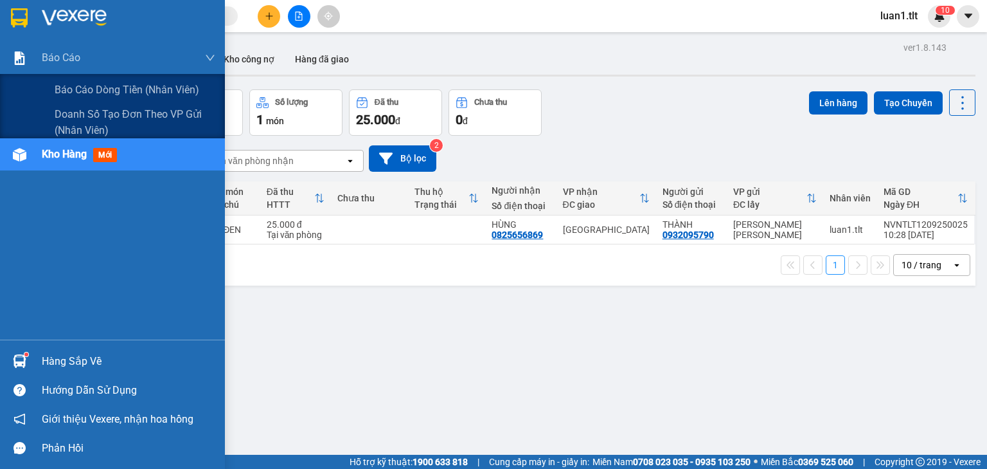
click at [39, 28] on div at bounding box center [112, 21] width 225 height 42
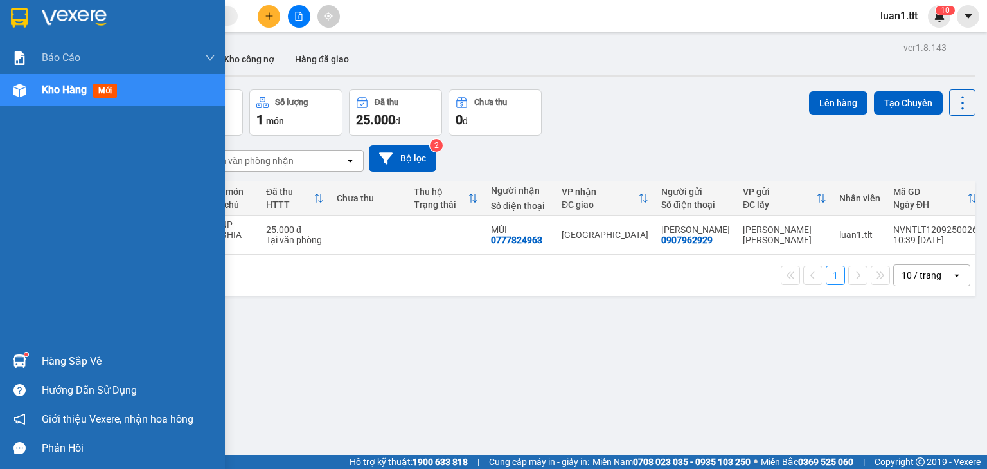
click at [0, 2] on div at bounding box center [112, 21] width 225 height 42
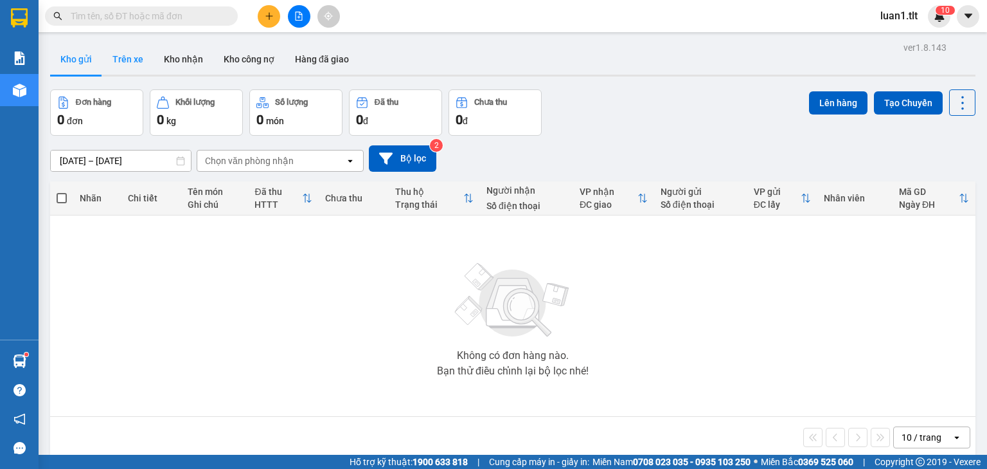
click at [111, 53] on button "Trên xe" at bounding box center [127, 59] width 51 height 31
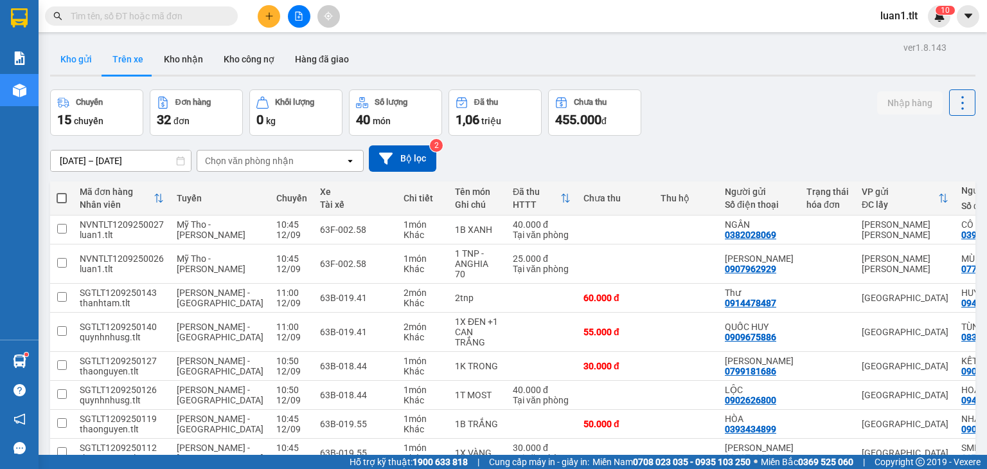
click at [81, 63] on button "Kho gửi" at bounding box center [76, 59] width 52 height 31
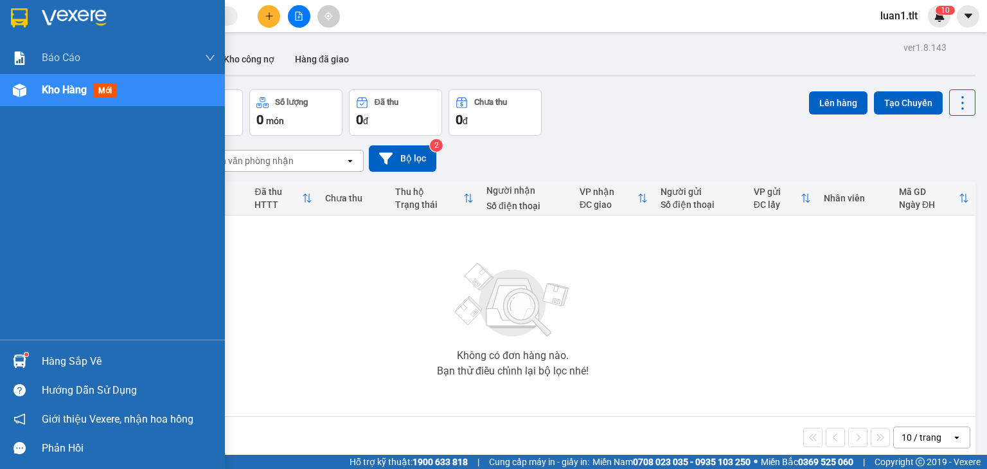
click at [37, 346] on div "Hàng sắp về" at bounding box center [112, 360] width 225 height 29
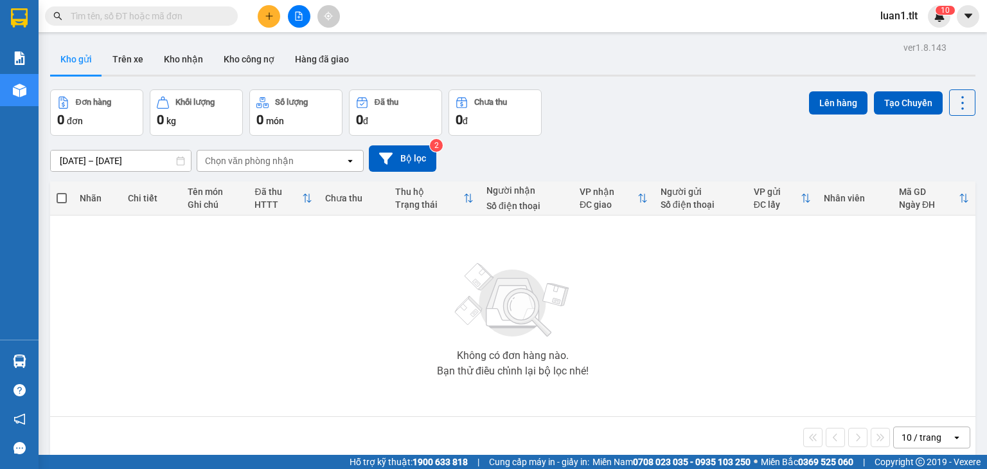
drag, startPoint x: 701, startPoint y: 337, endPoint x: 261, endPoint y: 85, distance: 507.0
click at [701, 337] on section "Kết quả tìm kiếm ( 10000 ) Bộ lọc Ngày tạo đơn gần nhất Mã ĐH Trạng thái Món hà…" at bounding box center [493, 234] width 987 height 469
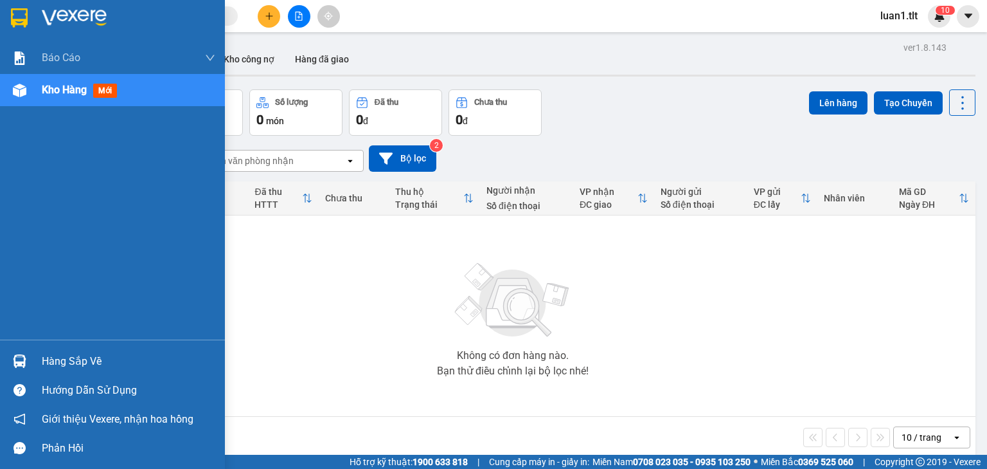
drag, startPoint x: 0, startPoint y: 11, endPoint x: 83, endPoint y: 168, distance: 177.4
click at [0, 11] on div at bounding box center [112, 21] width 225 height 42
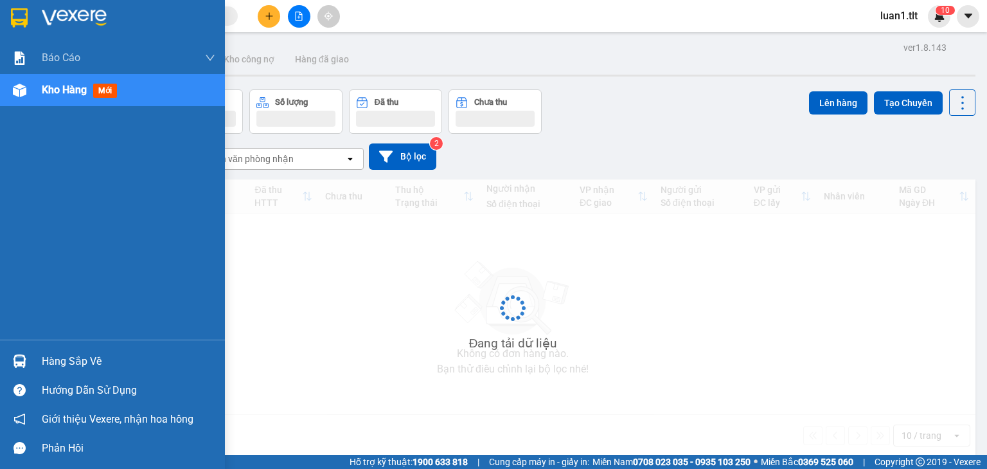
click at [28, 352] on div at bounding box center [19, 361] width 22 height 22
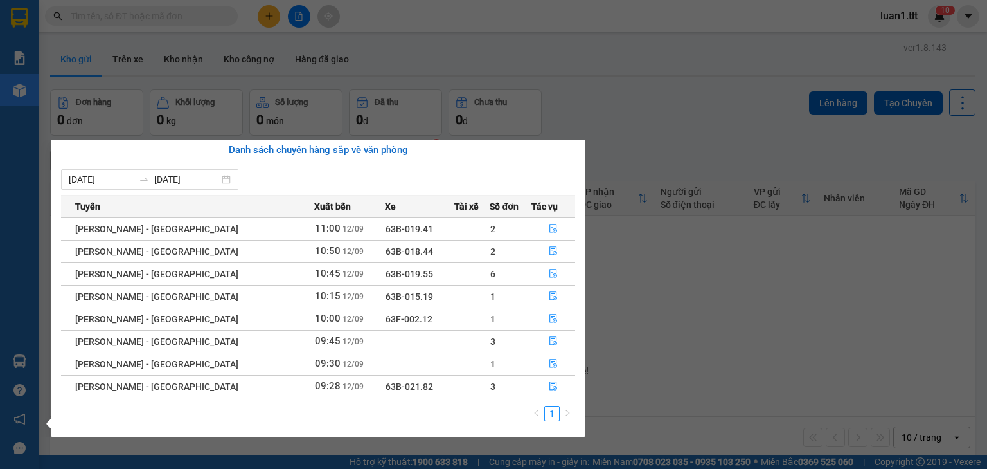
click at [625, 361] on section "Kết quả tìm kiếm ( 10000 ) Bộ lọc Ngày tạo đơn gần nhất Mã ĐH Trạng thái Món hà…" at bounding box center [493, 234] width 987 height 469
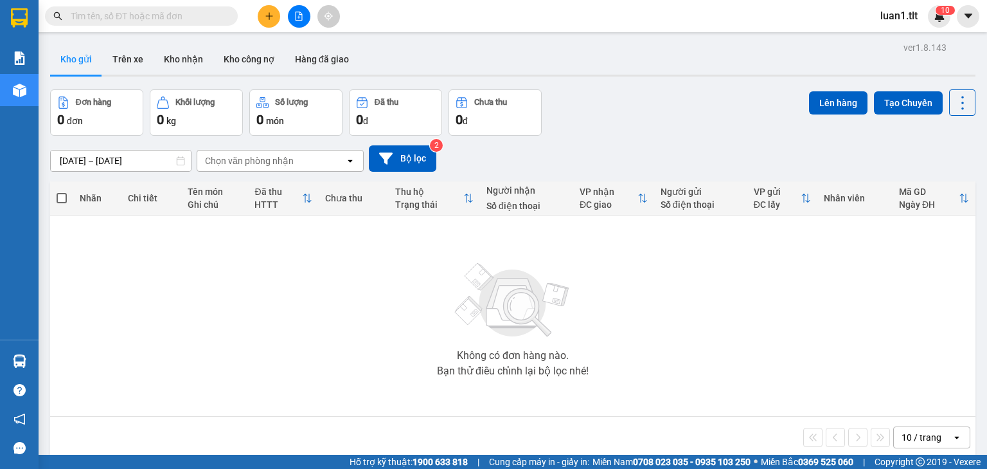
click at [157, 24] on span at bounding box center [141, 15] width 193 height 19
click at [103, 16] on input "text" at bounding box center [147, 16] width 152 height 14
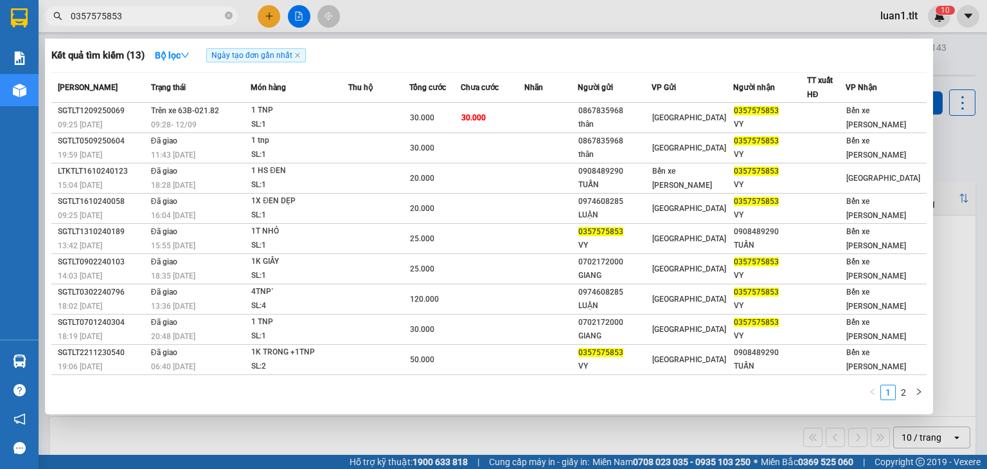
type input "0357575853"
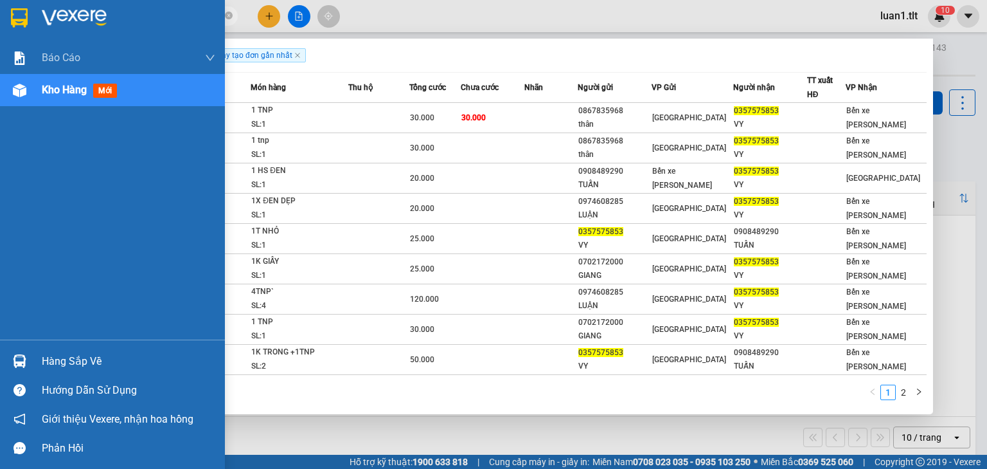
click at [6, 15] on div at bounding box center [112, 21] width 225 height 42
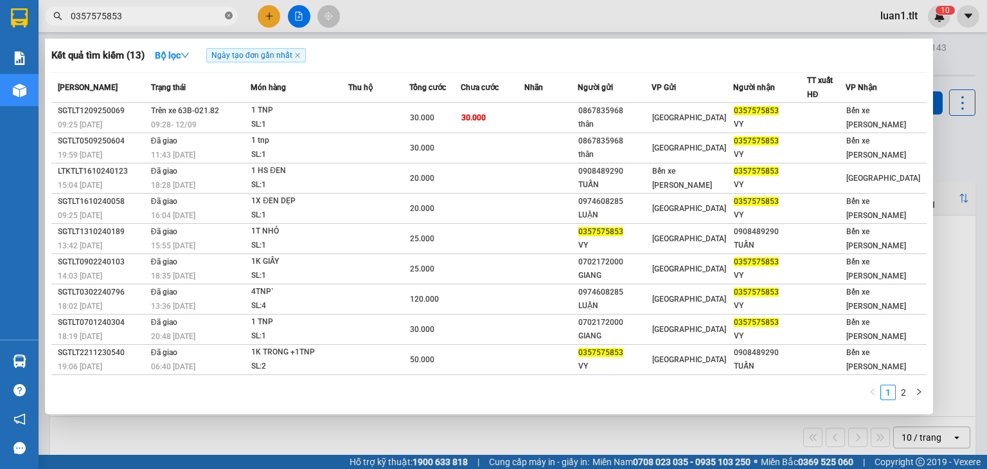
click at [229, 17] on icon "close-circle" at bounding box center [229, 16] width 8 height 8
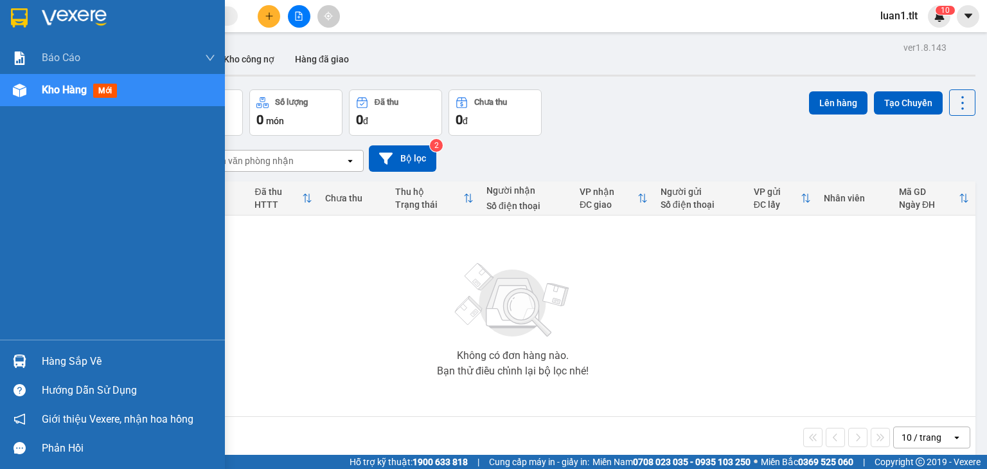
click at [22, 16] on img at bounding box center [19, 17] width 17 height 19
click at [20, 22] on img at bounding box center [19, 17] width 17 height 19
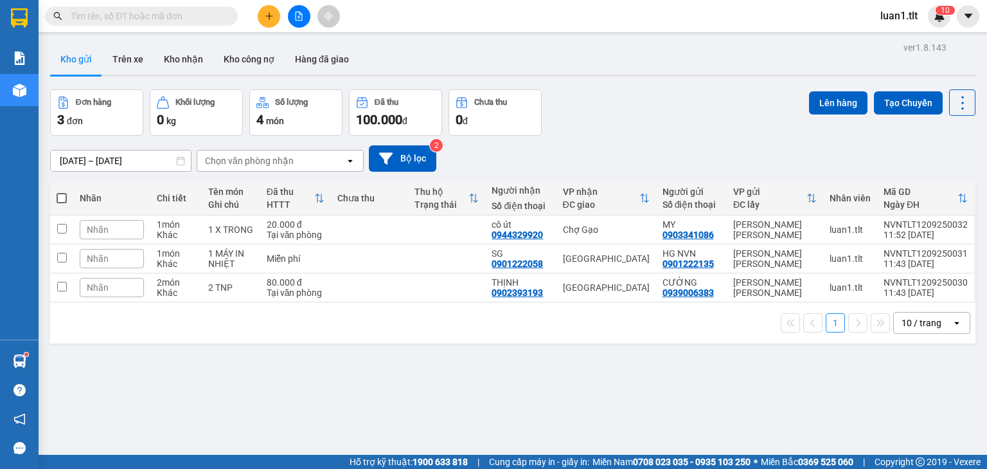
click at [180, 13] on input "text" at bounding box center [147, 16] width 152 height 14
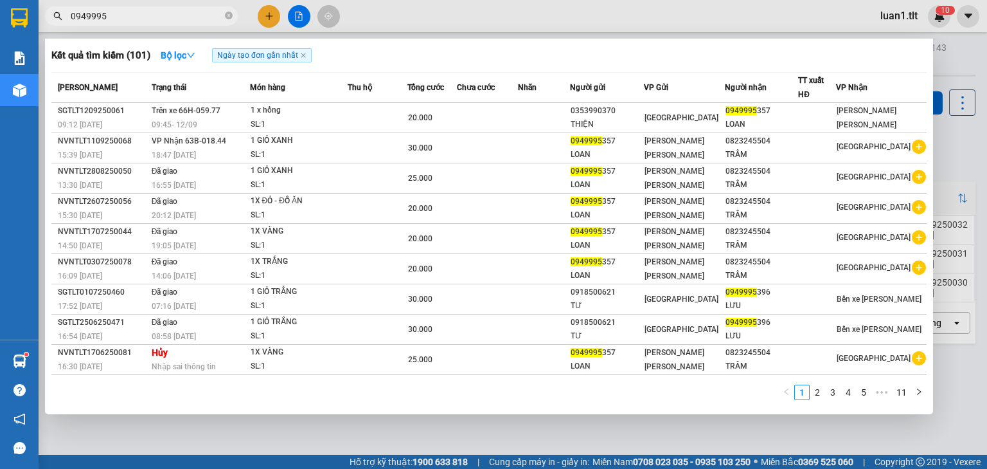
type input "0949995"
